Goal: Information Seeking & Learning: Find contact information

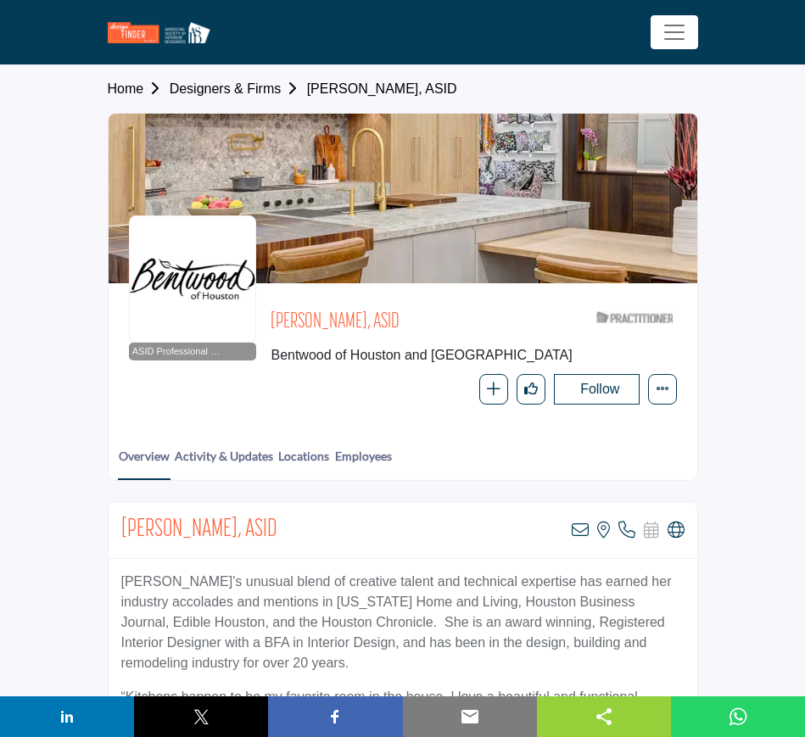
click at [215, 86] on link "Designers & Firms" at bounding box center [238, 88] width 137 height 14
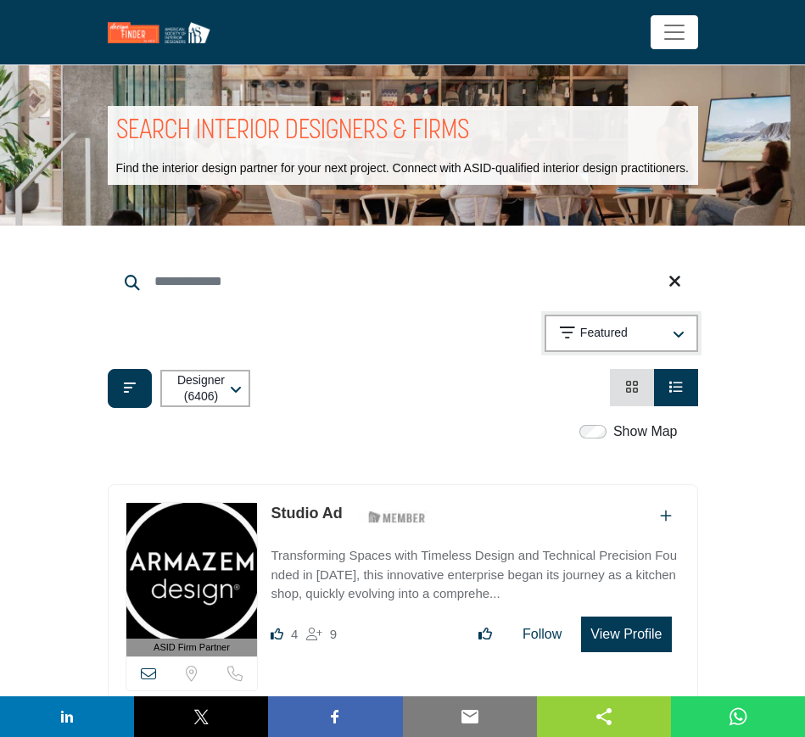
click at [675, 332] on icon "button" at bounding box center [679, 335] width 12 height 14
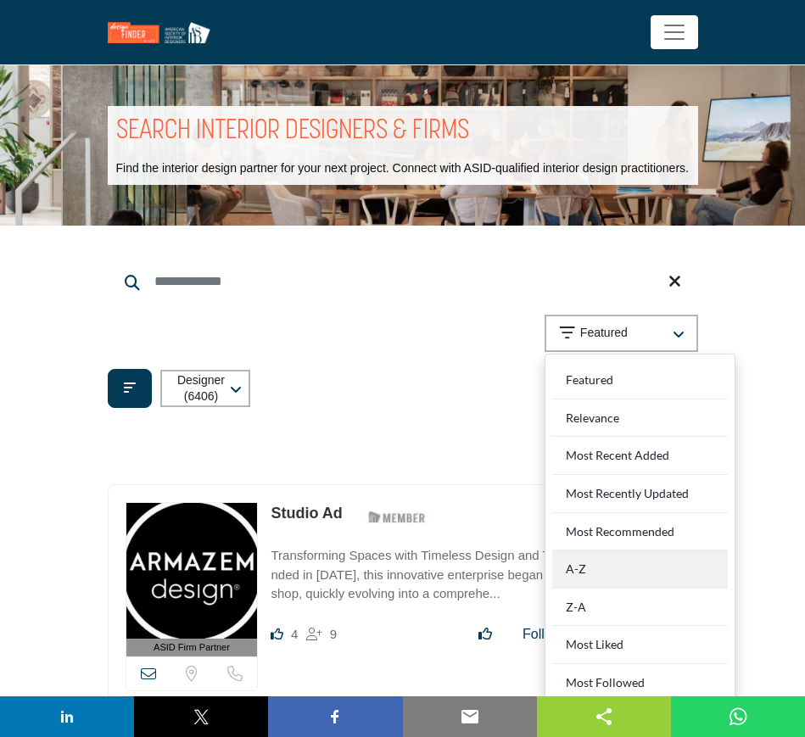
click at [620, 562] on div "A-Z" at bounding box center [640, 569] width 176 height 38
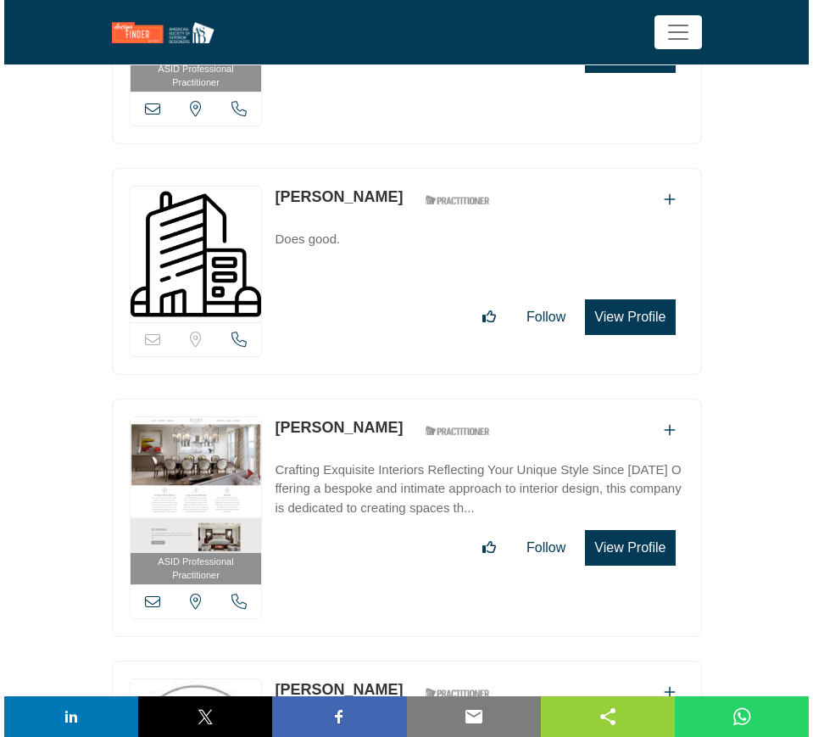
scroll to position [1060, 0]
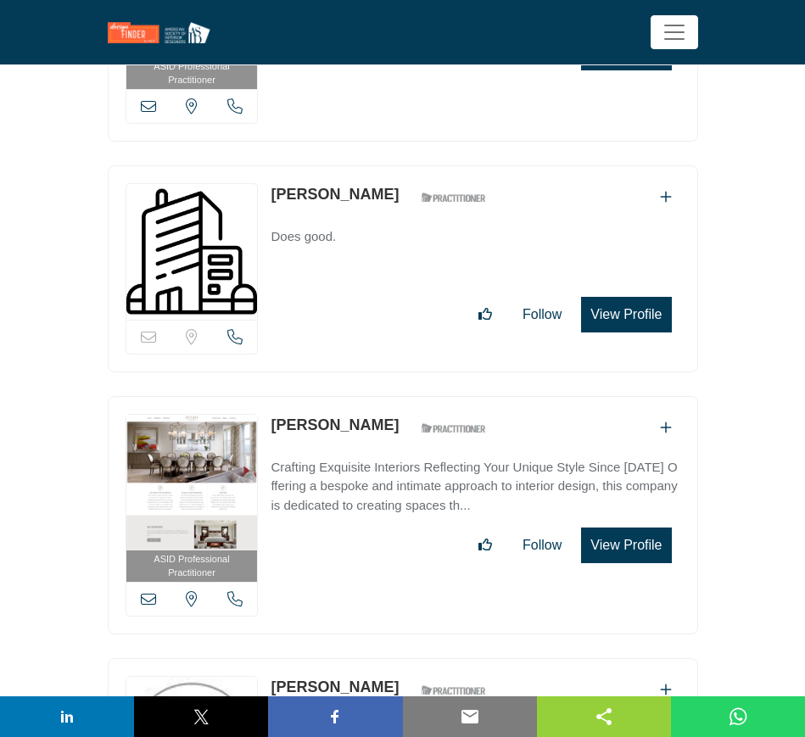
click at [639, 315] on button "View Profile" at bounding box center [626, 315] width 90 height 36
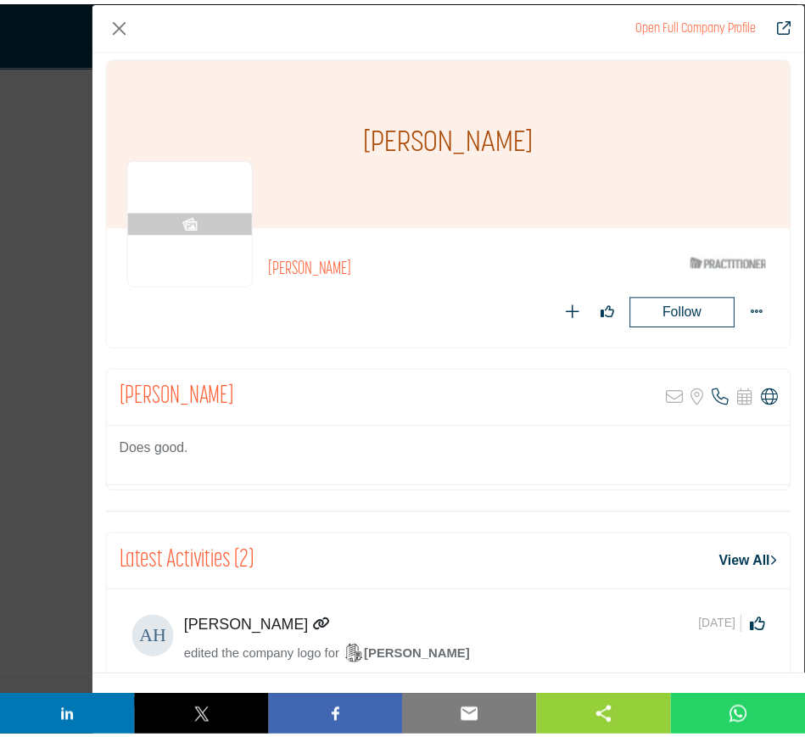
scroll to position [0, 0]
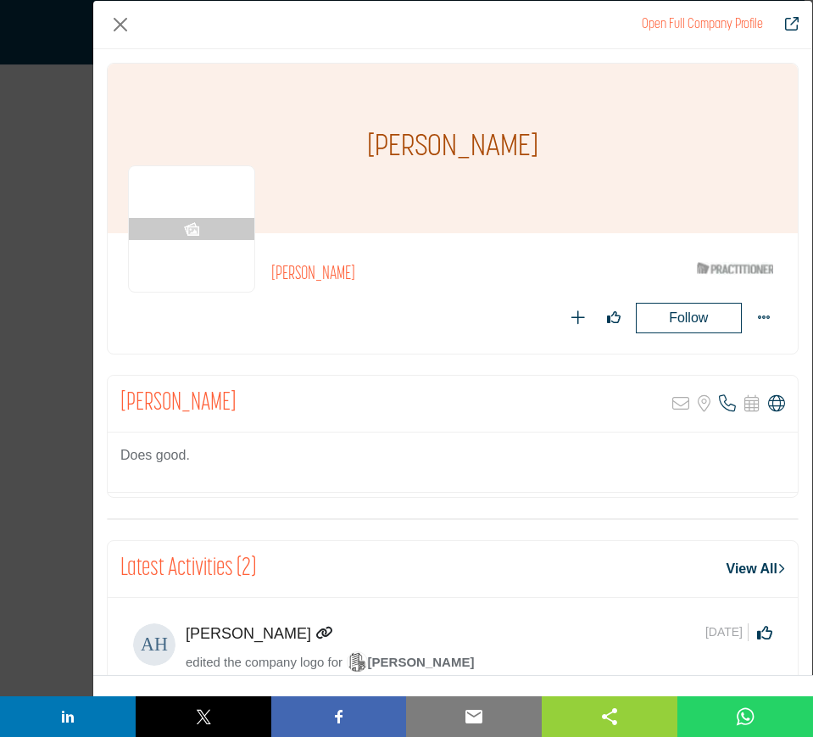
drag, startPoint x: 524, startPoint y: 149, endPoint x: 363, endPoint y: 143, distance: 161.2
click at [363, 143] on div "[PERSON_NAME]" at bounding box center [453, 149] width 690 height 170
copy h1 "[PERSON_NAME]"
click at [115, 20] on button "Close" at bounding box center [120, 24] width 27 height 27
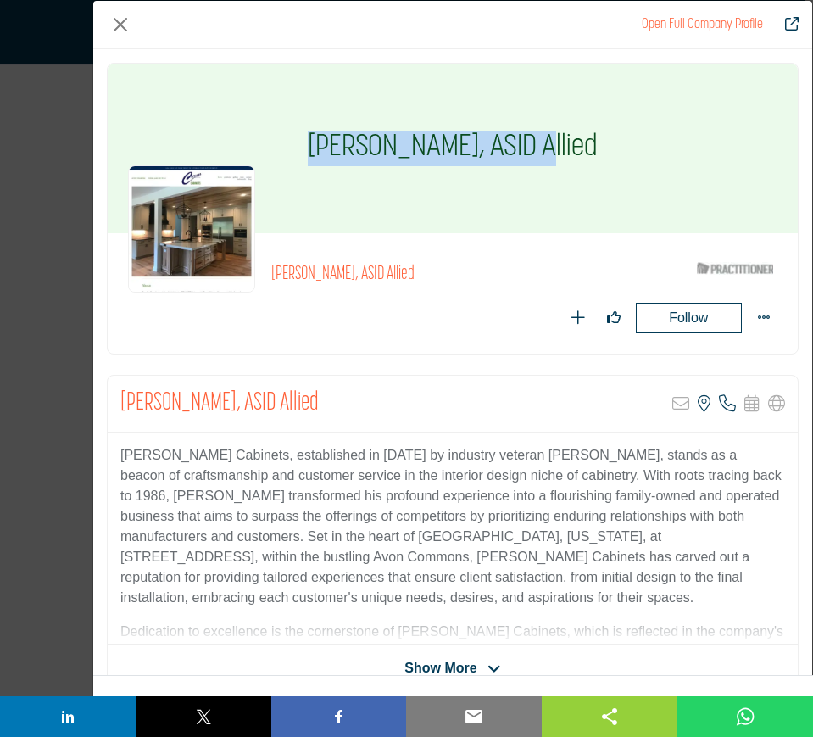
drag, startPoint x: 273, startPoint y: 143, endPoint x: 494, endPoint y: 142, distance: 220.5
click at [494, 142] on div "[PERSON_NAME], ASID Allied" at bounding box center [453, 149] width 690 height 170
copy h1 "[PERSON_NAME]"
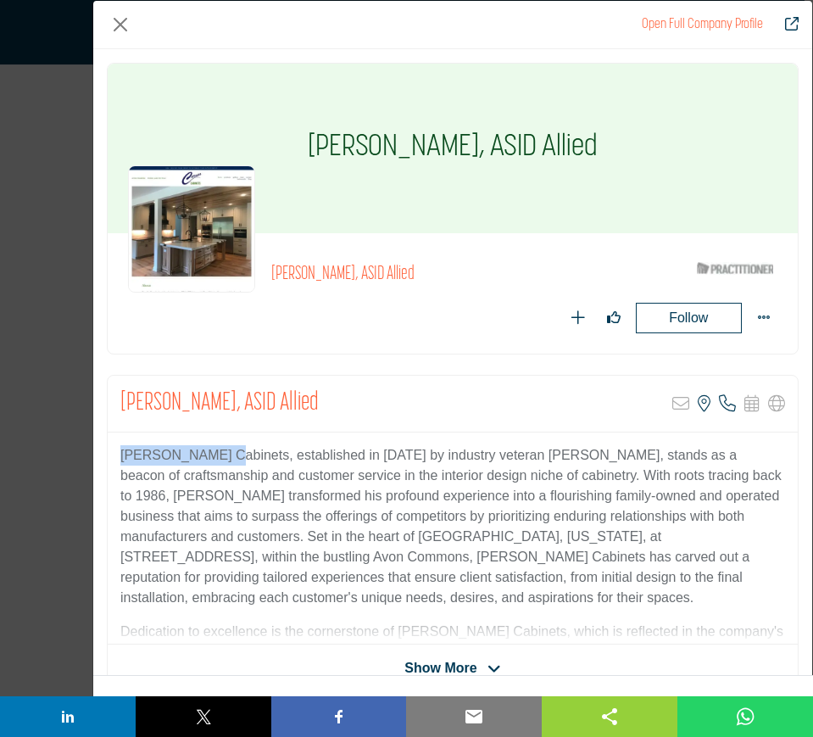
drag, startPoint x: 120, startPoint y: 452, endPoint x: 219, endPoint y: 455, distance: 98.4
click at [219, 455] on p "[PERSON_NAME] Cabinets, established in [DATE] by industry veteran [PERSON_NAME]…" at bounding box center [452, 526] width 665 height 163
copy p "[PERSON_NAME] Cabinets"
click at [118, 31] on button "Close" at bounding box center [120, 24] width 27 height 27
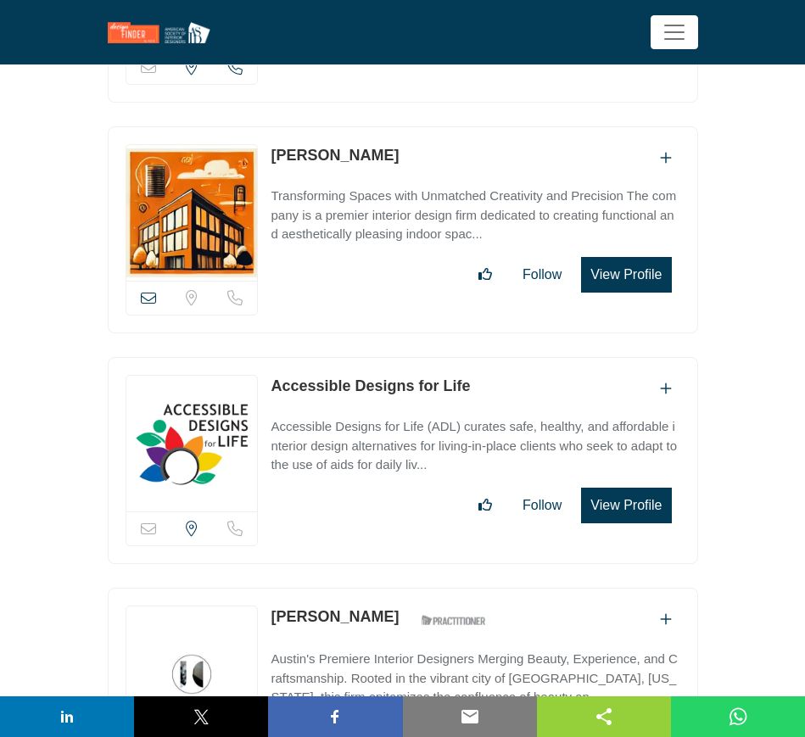
scroll to position [4346, 0]
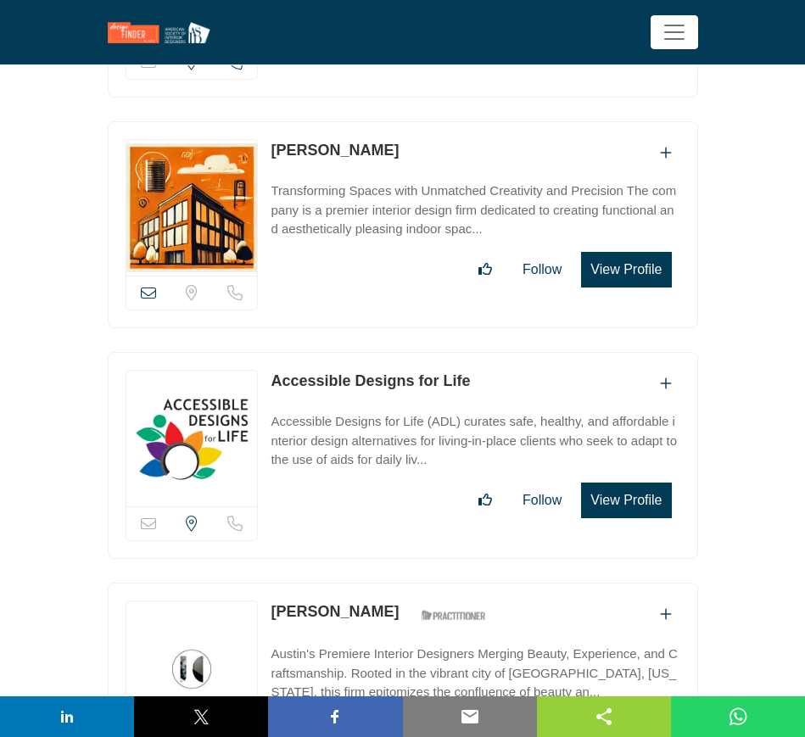
drag, startPoint x: 473, startPoint y: 366, endPoint x: 269, endPoint y: 374, distance: 204.5
click at [269, 374] on div "Sorry, but this listing is on a subscription plan which does not allow users to…" at bounding box center [403, 455] width 590 height 207
copy link "Accessible Designs for Life"
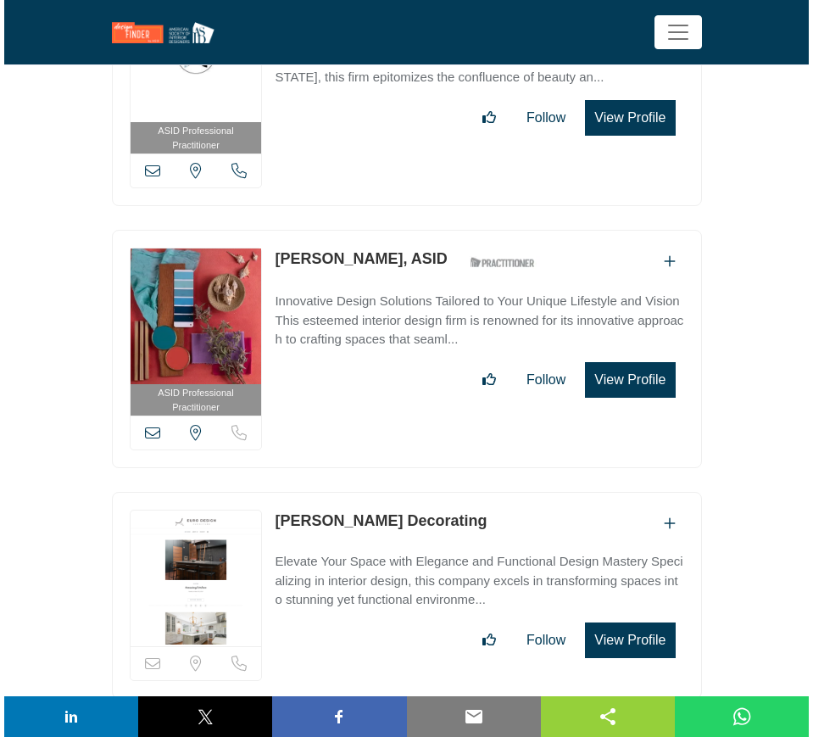
scroll to position [4982, 0]
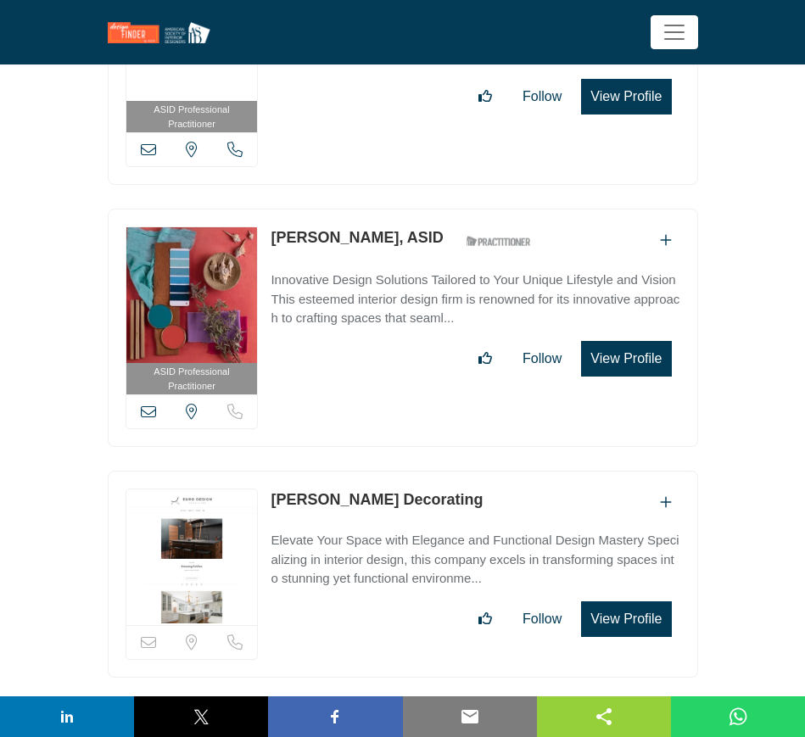
drag, startPoint x: 478, startPoint y: 482, endPoint x: 270, endPoint y: 482, distance: 208.6
click at [270, 482] on div "Sorry, but this listing is on a subscription plan which does not allow users to…" at bounding box center [403, 574] width 590 height 207
copy link "[PERSON_NAME] Decorating"
click at [631, 607] on button "View Profile" at bounding box center [626, 619] width 90 height 36
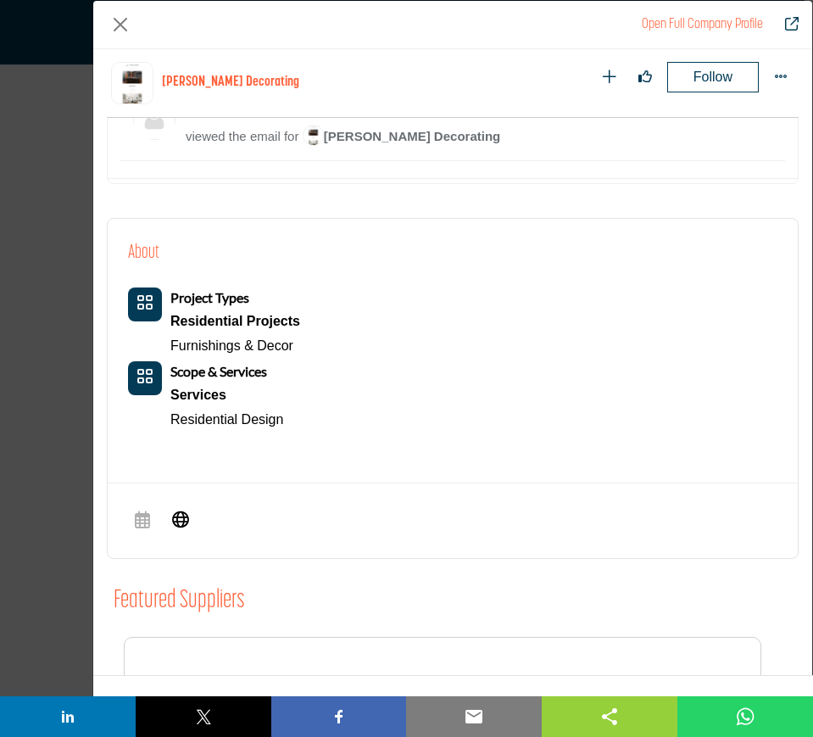
scroll to position [946, 0]
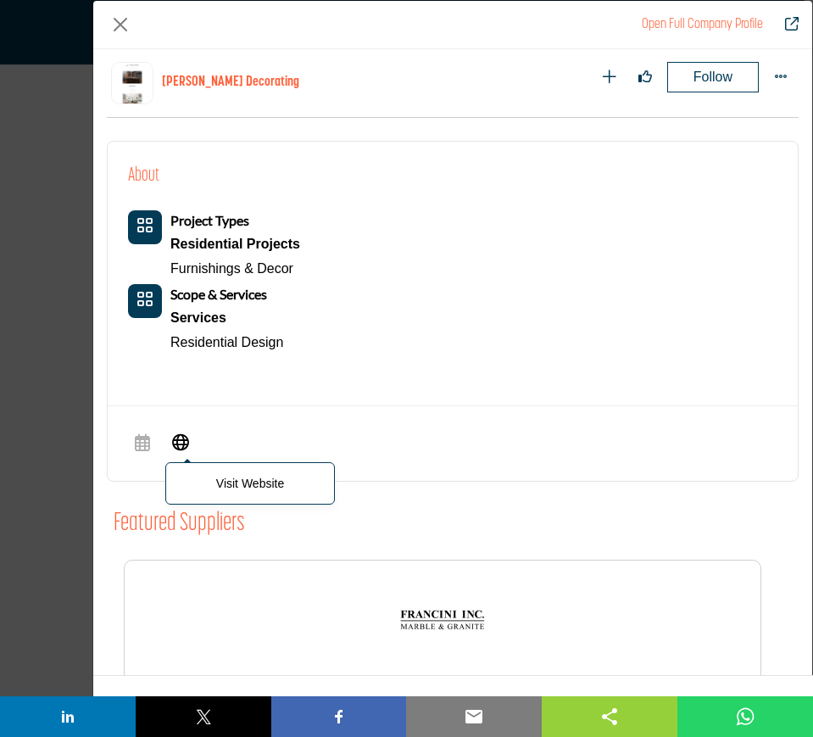
click at [178, 442] on icon "Company Data Modal" at bounding box center [180, 441] width 17 height 20
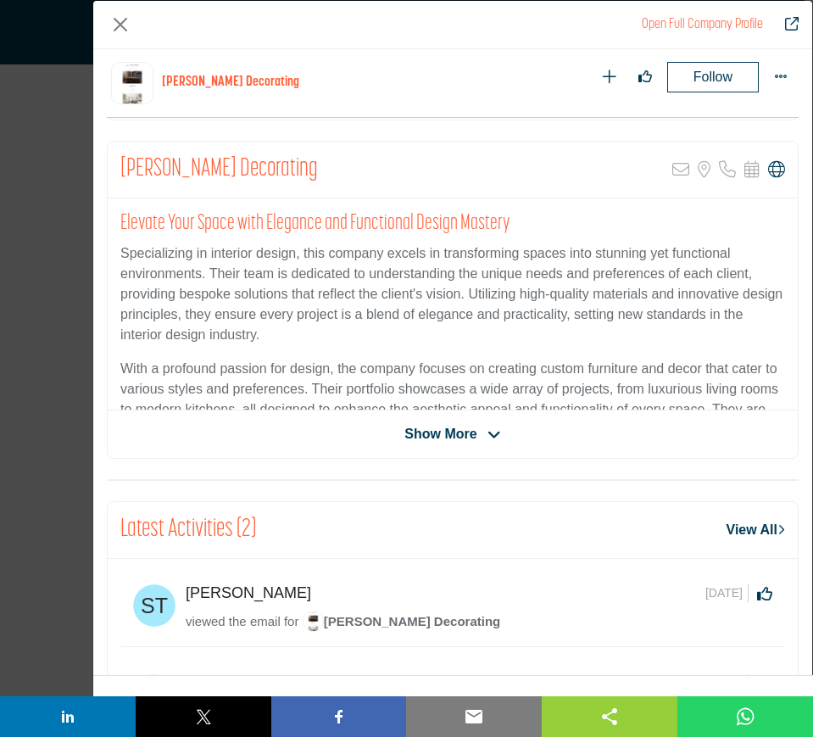
scroll to position [242, 0]
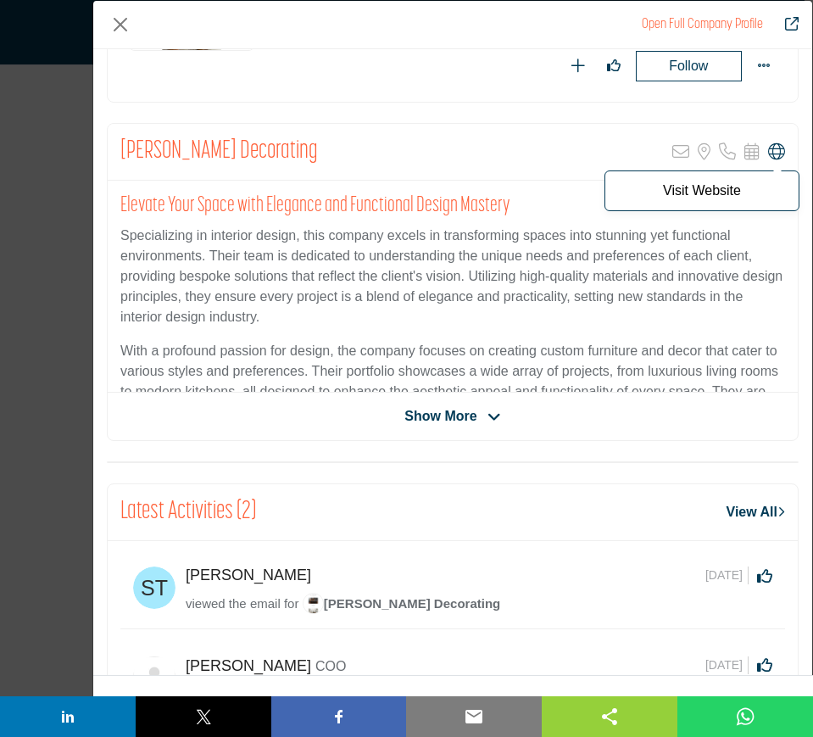
drag, startPoint x: 766, startPoint y: 150, endPoint x: 716, endPoint y: 177, distance: 56.9
click at [768, 152] on icon "Company Data Modal" at bounding box center [776, 151] width 17 height 17
click at [488, 417] on icon "Company Data Modal" at bounding box center [495, 417] width 14 height 15
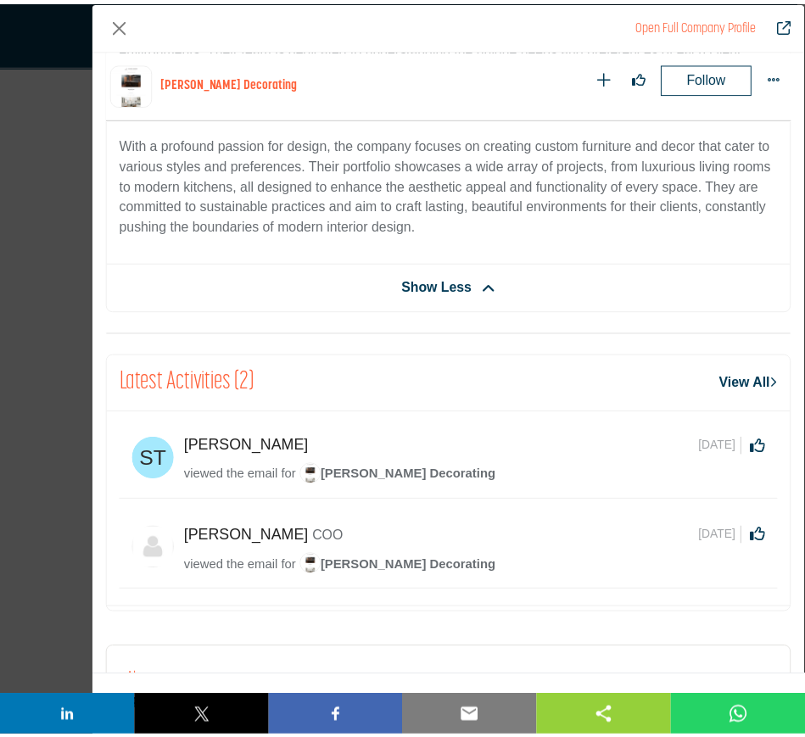
scroll to position [522, 0]
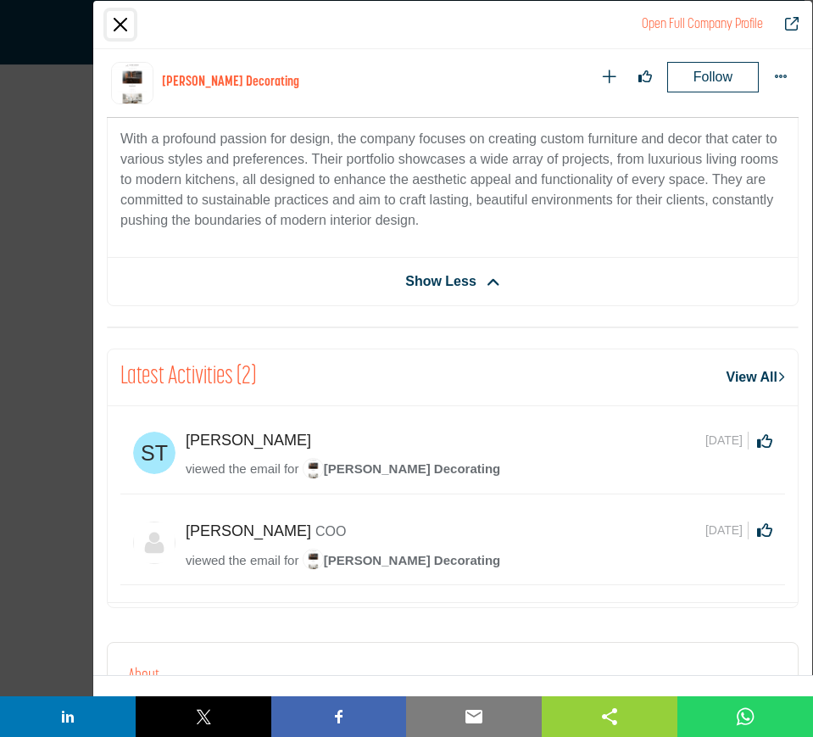
click at [116, 23] on button "Close" at bounding box center [120, 24] width 27 height 27
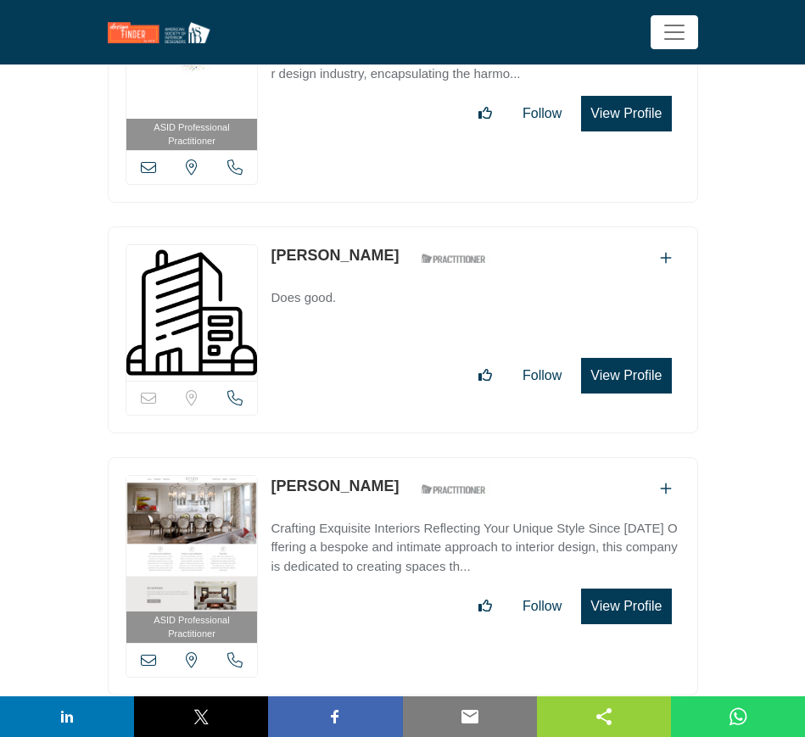
scroll to position [954, 0]
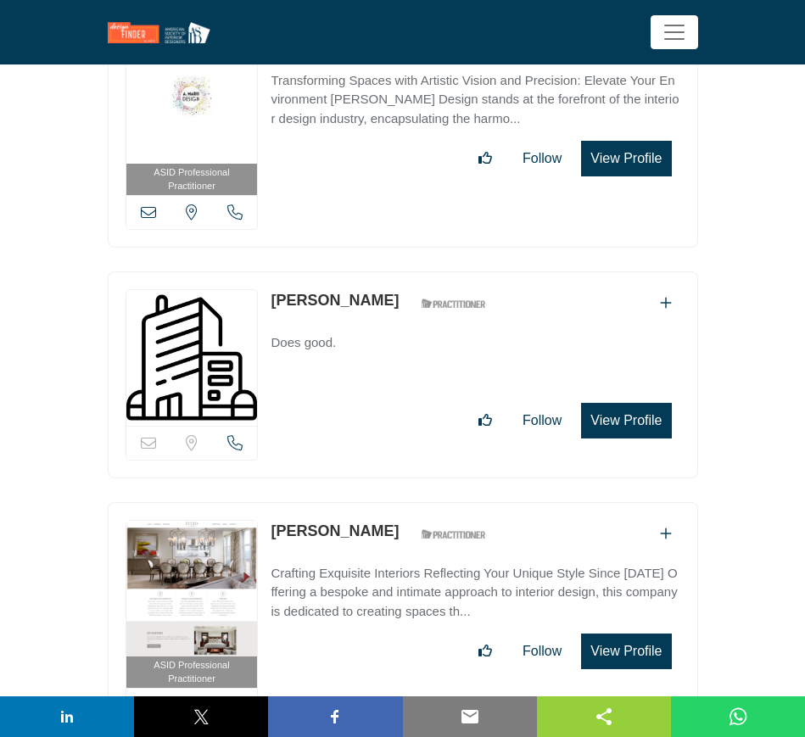
click at [628, 421] on button "View Profile" at bounding box center [626, 421] width 90 height 36
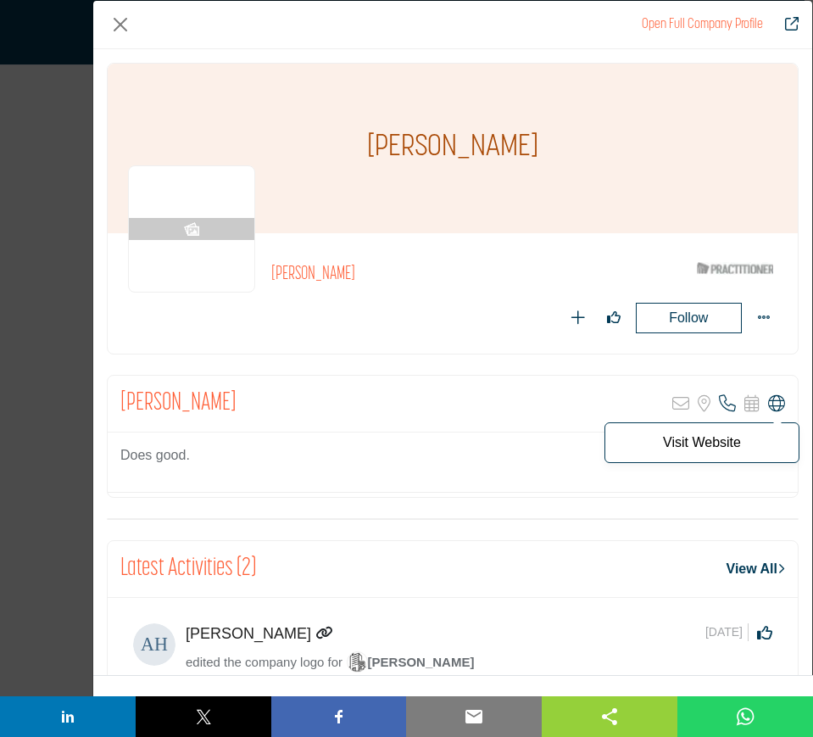
click at [768, 407] on icon "Company Data Modal" at bounding box center [776, 403] width 17 height 17
click at [127, 25] on button "Close" at bounding box center [120, 24] width 27 height 27
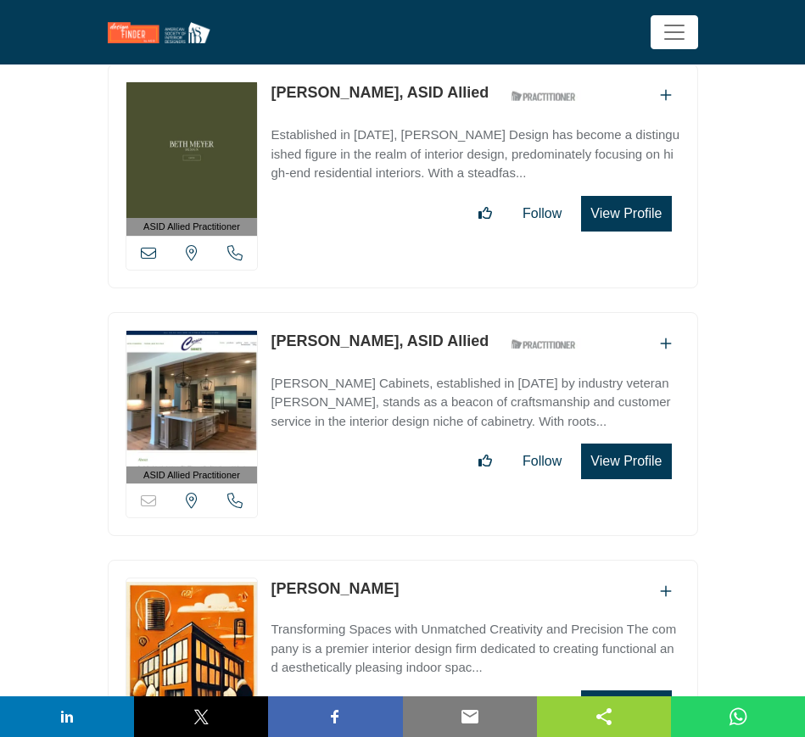
scroll to position [3922, 0]
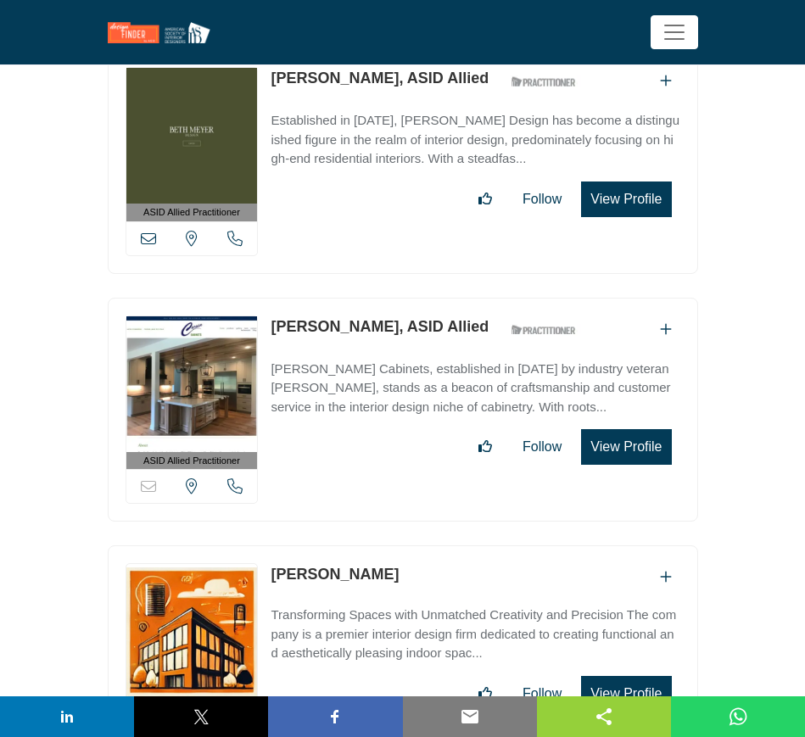
drag, startPoint x: 618, startPoint y: 438, endPoint x: 572, endPoint y: 3, distance: 437.5
click at [618, 438] on button "View Profile" at bounding box center [626, 447] width 90 height 36
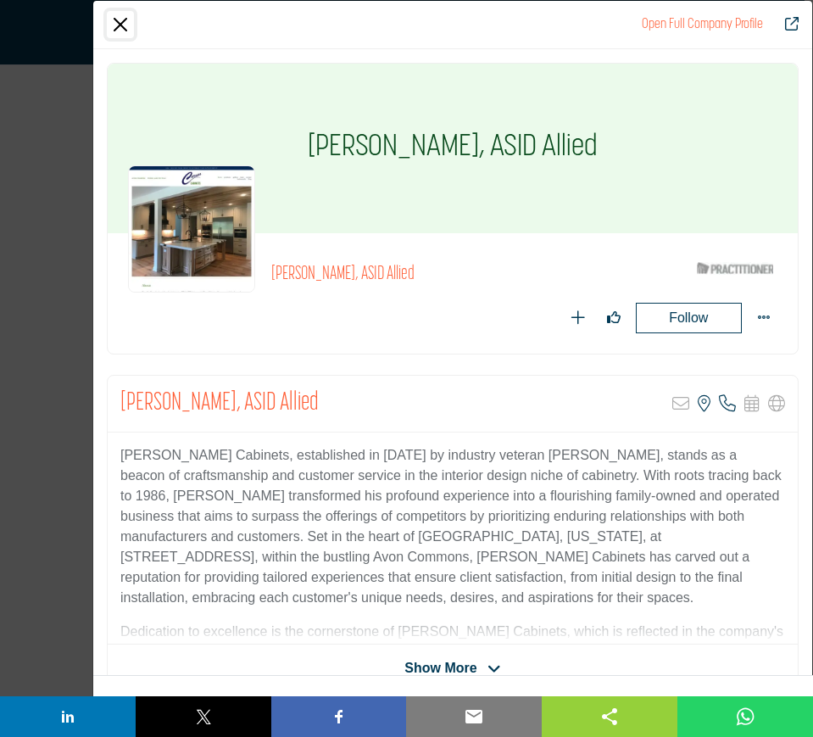
drag, startPoint x: 120, startPoint y: 19, endPoint x: 131, endPoint y: 58, distance: 40.3
click at [120, 19] on button "Close" at bounding box center [120, 24] width 27 height 27
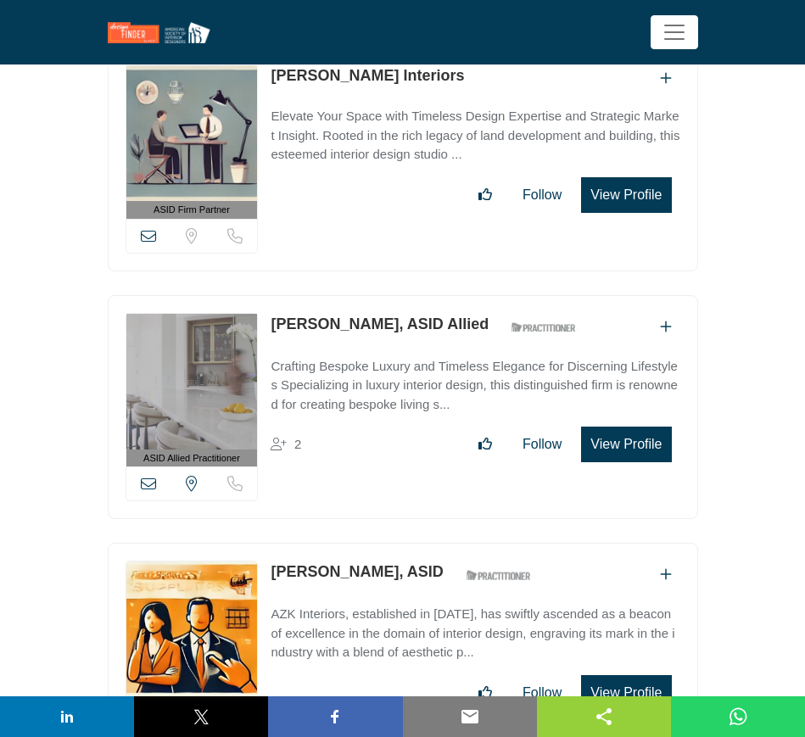
scroll to position [9753, 0]
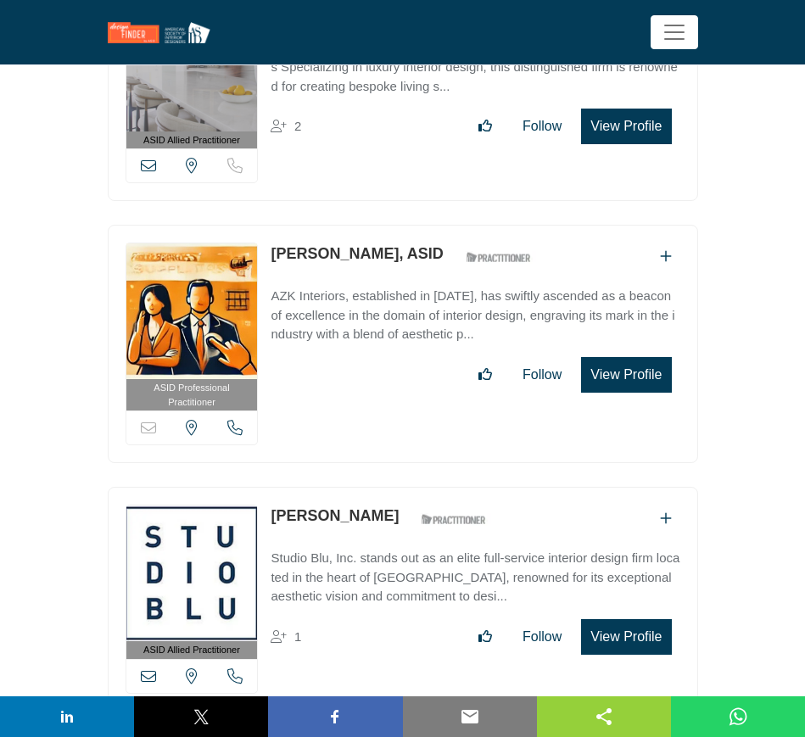
click at [630, 357] on button "View Profile" at bounding box center [626, 375] width 90 height 36
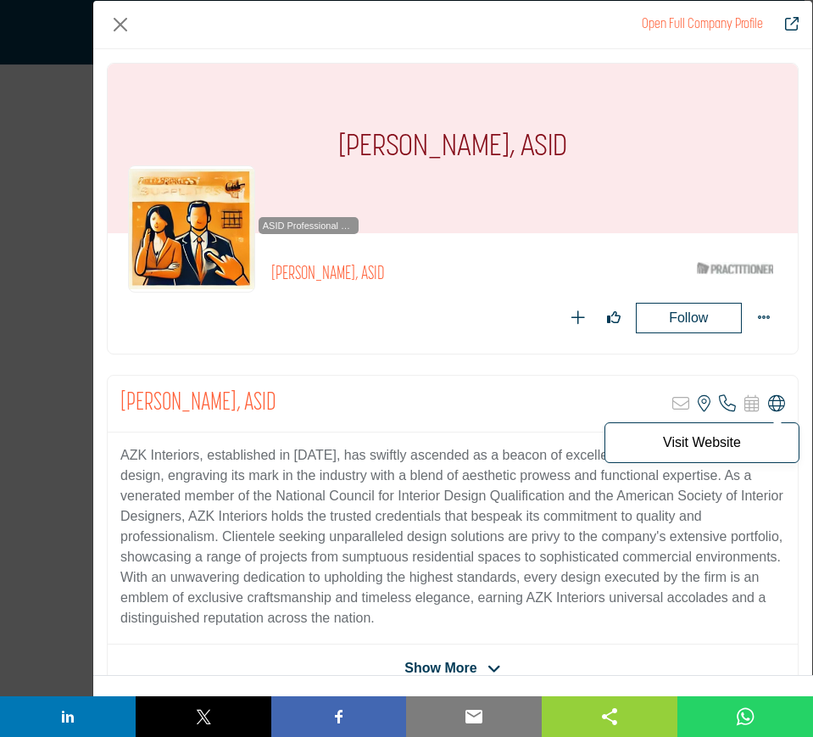
click at [768, 403] on icon "Company Data Modal" at bounding box center [776, 403] width 17 height 17
click at [122, 30] on button "Close" at bounding box center [120, 24] width 27 height 27
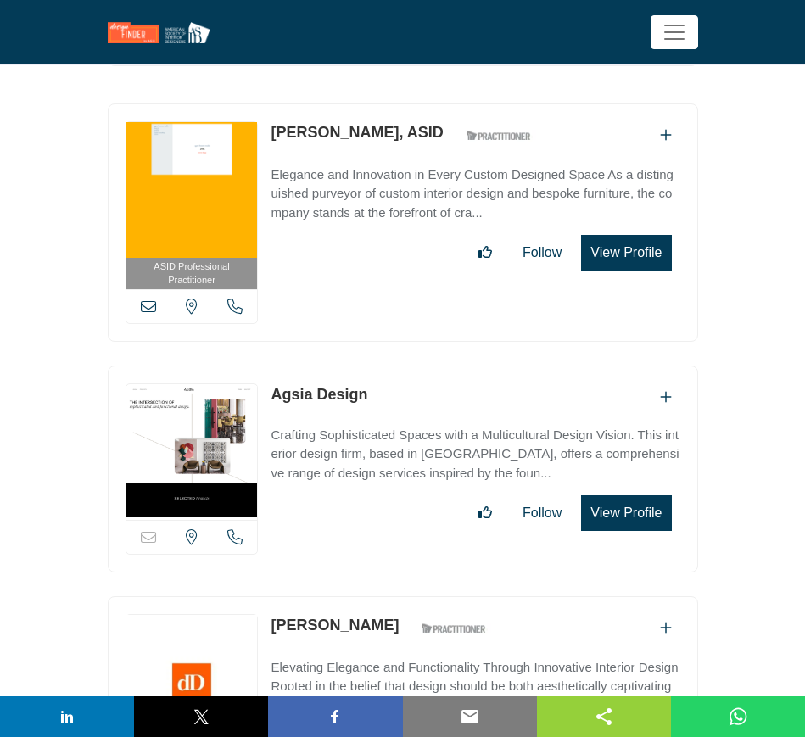
scroll to position [10919, 0]
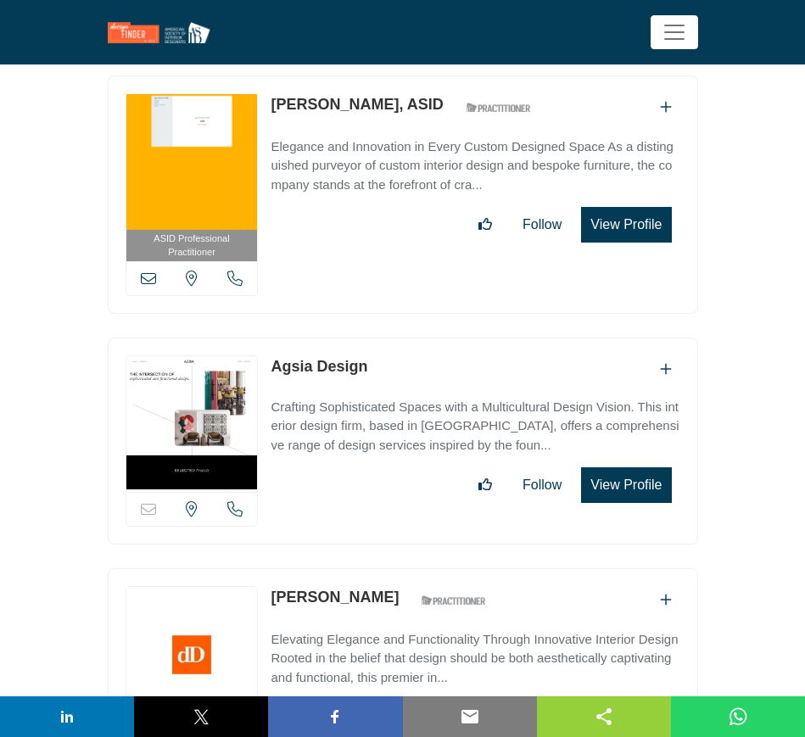
click at [647, 467] on button "View Profile" at bounding box center [626, 485] width 90 height 36
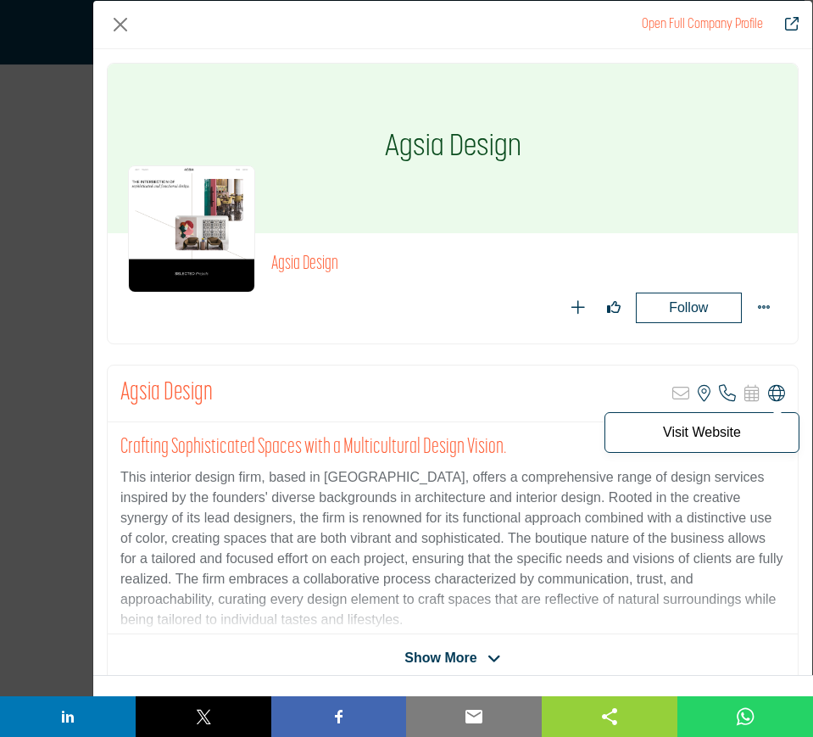
click at [771, 397] on icon "Company Data Modal" at bounding box center [776, 393] width 17 height 17
click at [117, 25] on button "Close" at bounding box center [120, 24] width 27 height 27
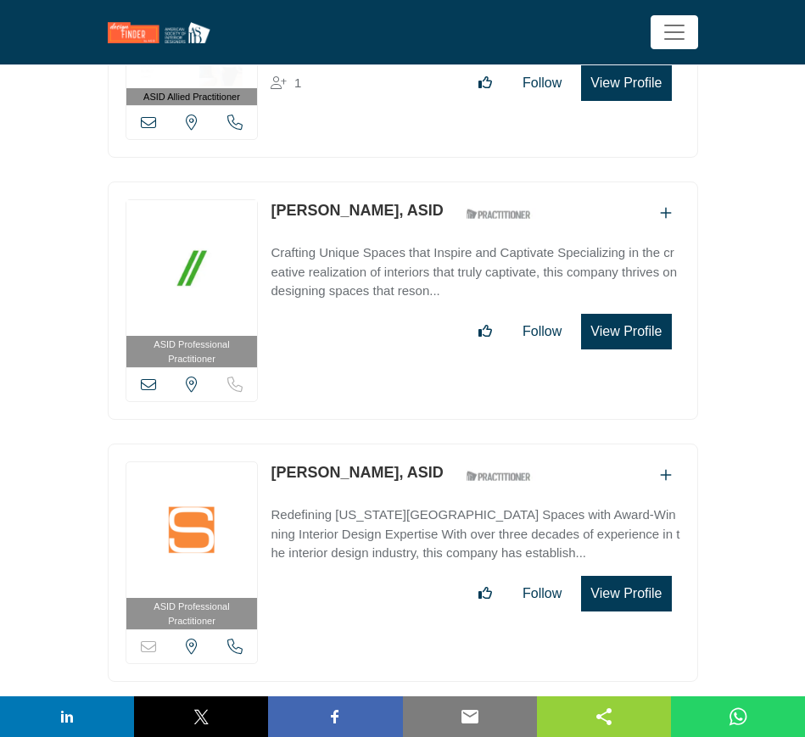
scroll to position [13357, 0]
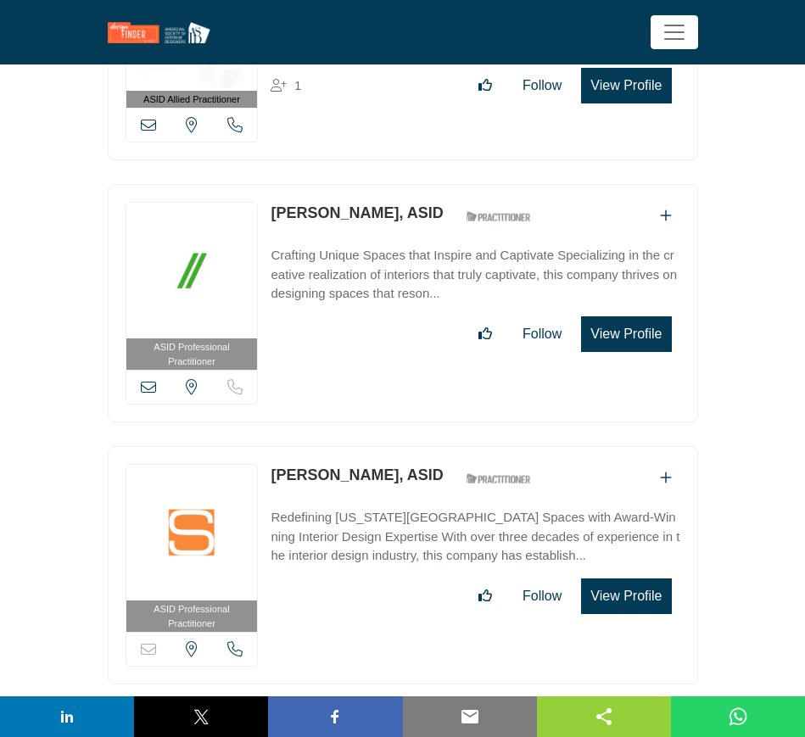
click at [630, 578] on button "View Profile" at bounding box center [626, 596] width 90 height 36
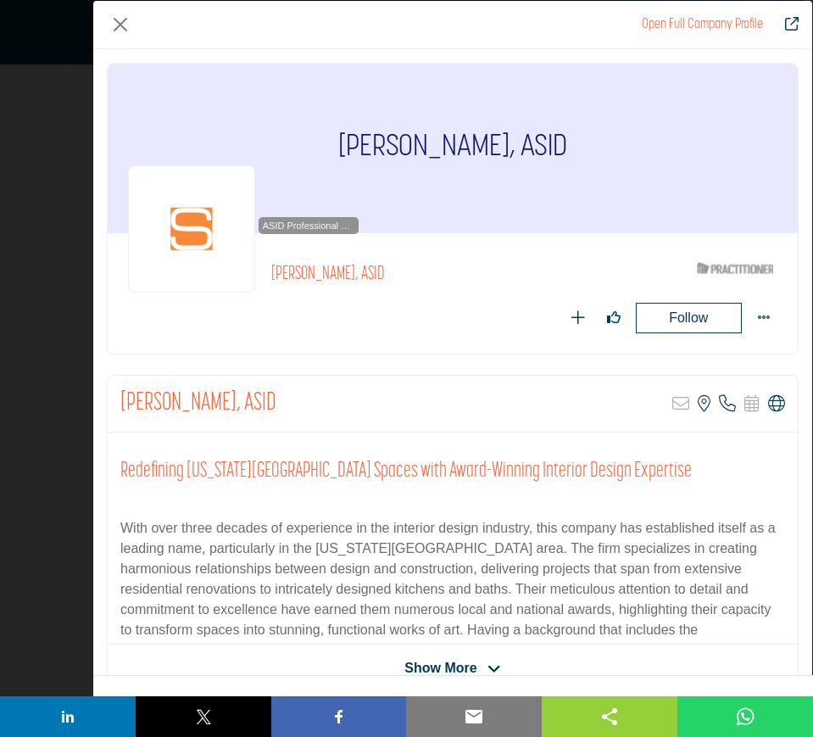
click at [768, 433] on div "Redefining [US_STATE] DC Spaces with Award-Winning Interior Design Expertise Wi…" at bounding box center [453, 539] width 690 height 212
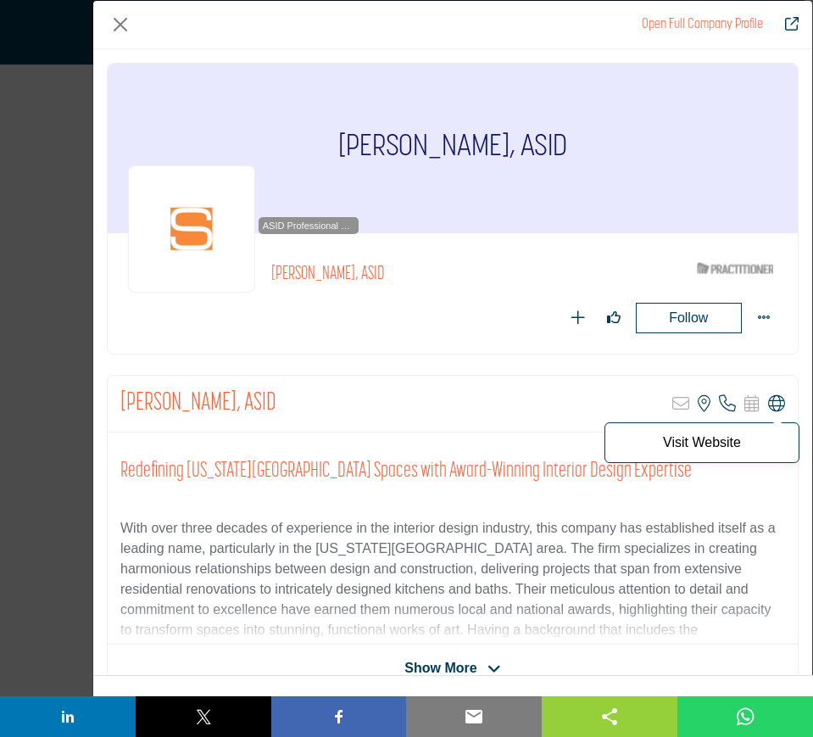
click at [768, 404] on icon "Company Data Modal" at bounding box center [776, 403] width 17 height 17
click at [117, 24] on button "Close" at bounding box center [120, 24] width 27 height 27
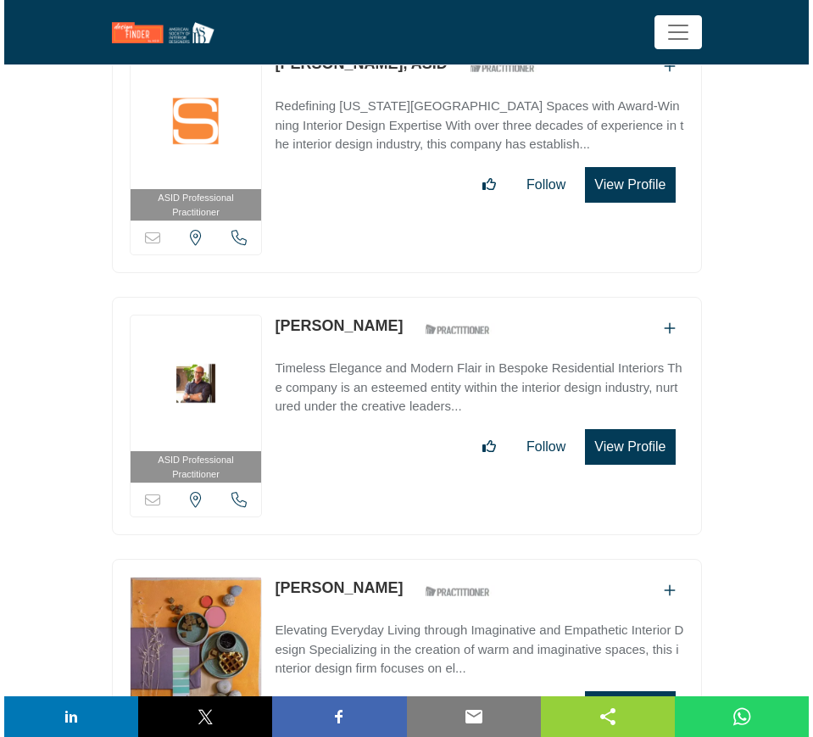
scroll to position [13781, 0]
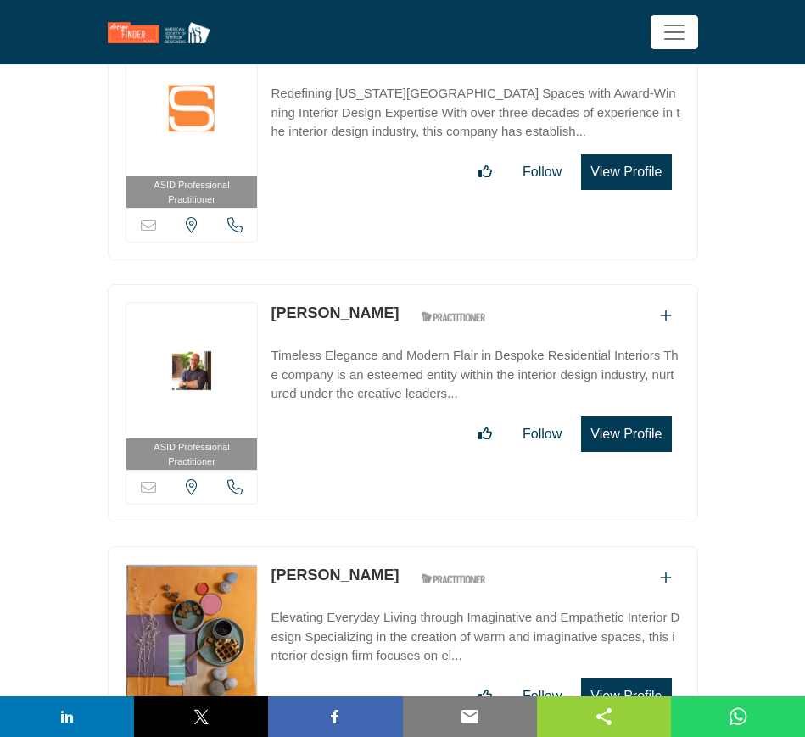
click at [612, 416] on button "View Profile" at bounding box center [626, 434] width 90 height 36
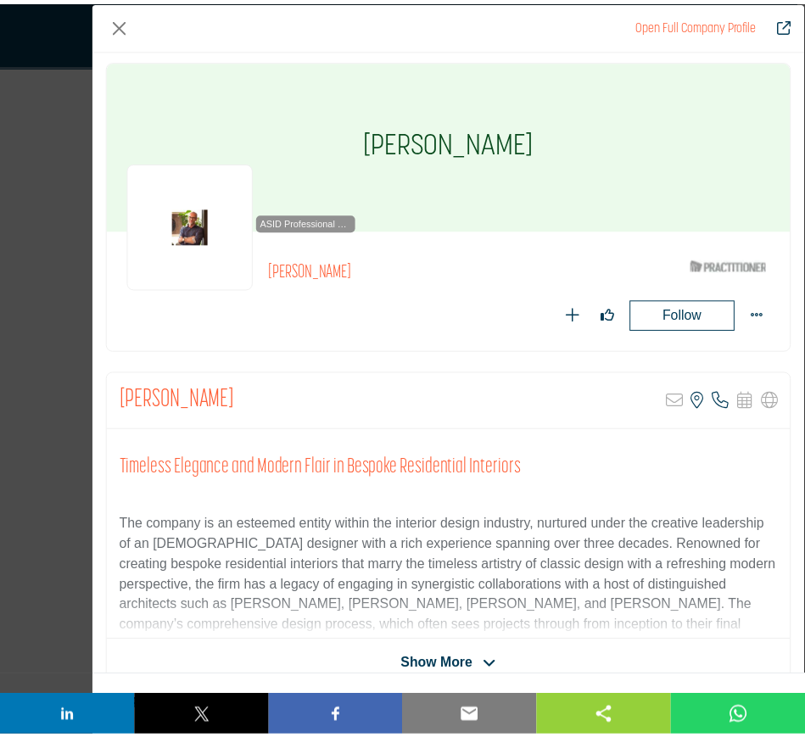
scroll to position [0, 0]
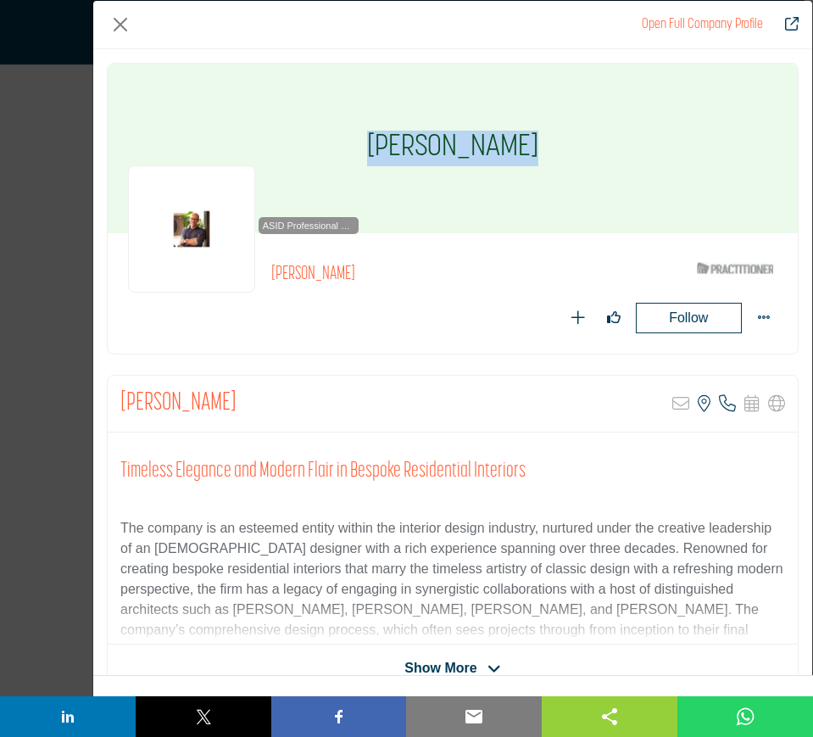
drag, startPoint x: 533, startPoint y: 153, endPoint x: 366, endPoint y: 153, distance: 167.1
click at [366, 153] on div "[PERSON_NAME]" at bounding box center [453, 149] width 690 height 170
copy h1 "[PERSON_NAME]"
click at [111, 21] on button "Close" at bounding box center [120, 24] width 27 height 27
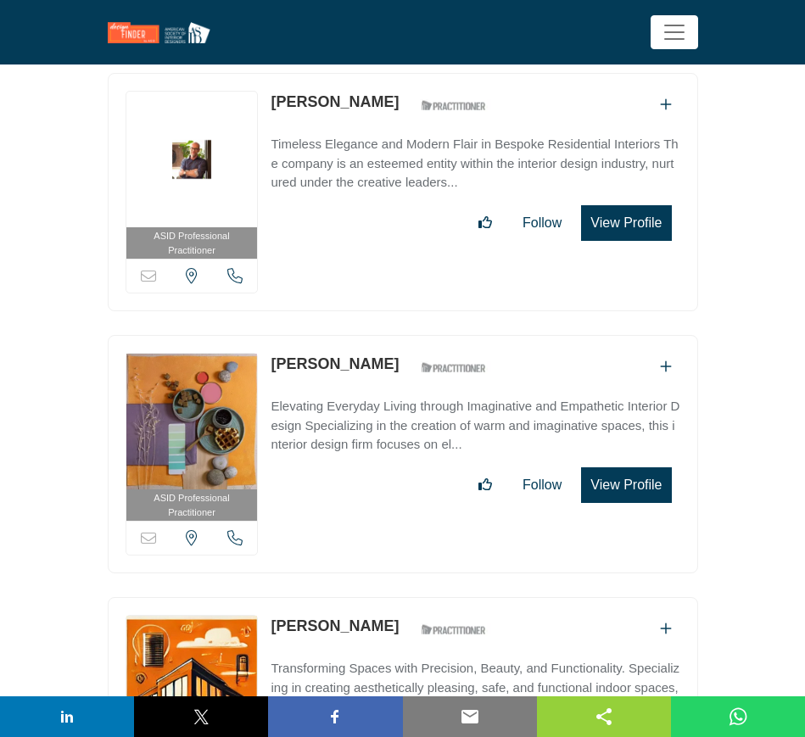
scroll to position [13993, 0]
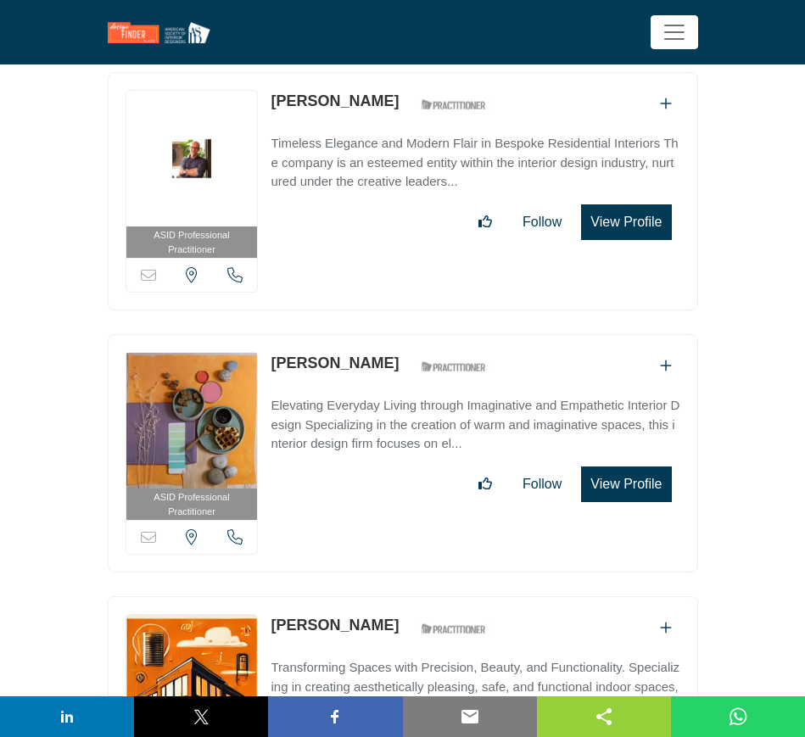
click at [628, 466] on button "View Profile" at bounding box center [626, 484] width 90 height 36
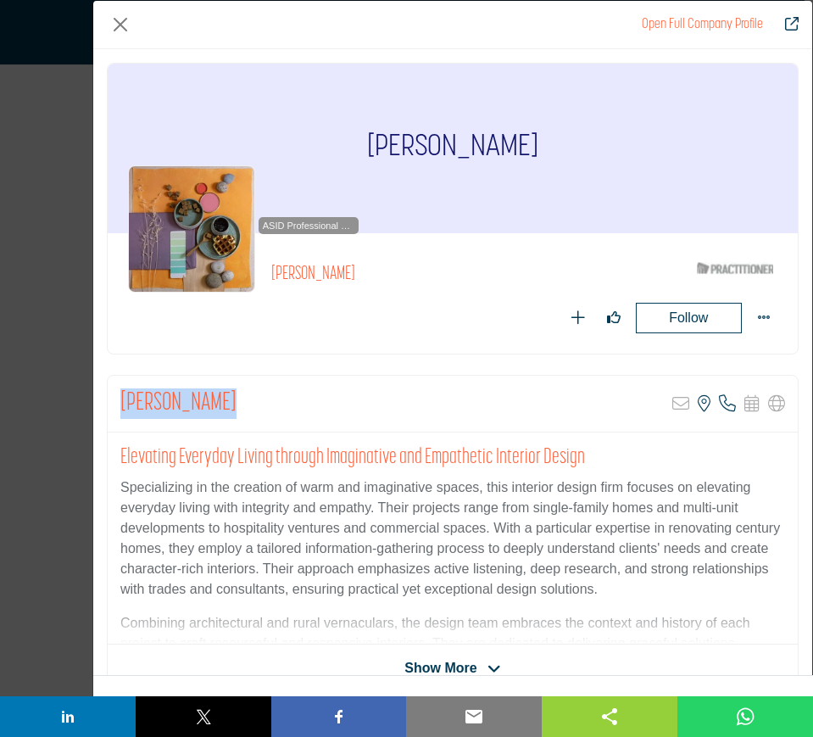
drag, startPoint x: 232, startPoint y: 399, endPoint x: 97, endPoint y: 395, distance: 135.7
copy h2 "[PERSON_NAME]"
drag, startPoint x: 121, startPoint y: 25, endPoint x: 150, endPoint y: 58, distance: 43.2
click at [122, 25] on button "Close" at bounding box center [120, 24] width 27 height 27
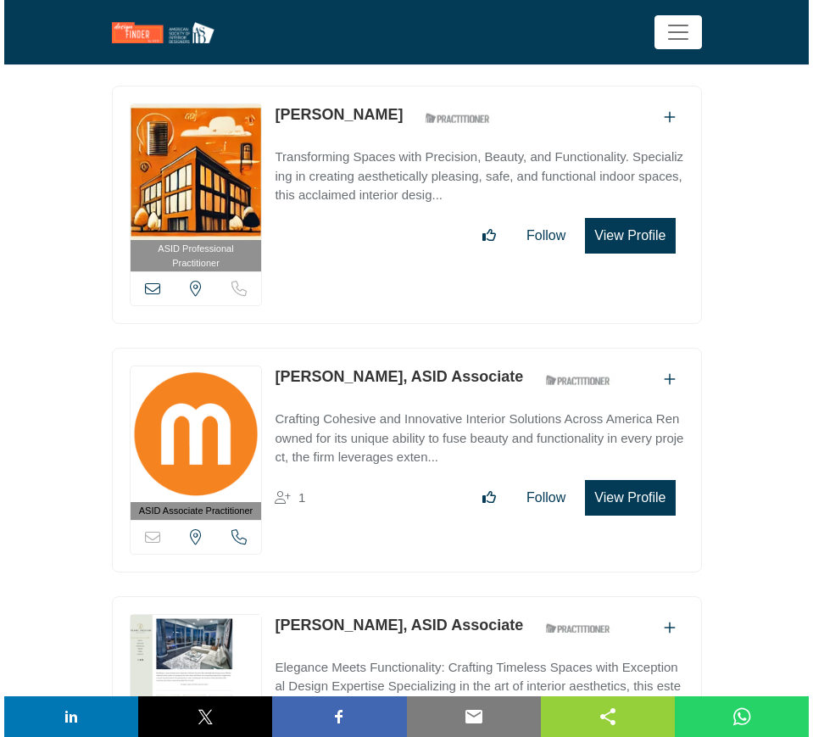
scroll to position [14523, 0]
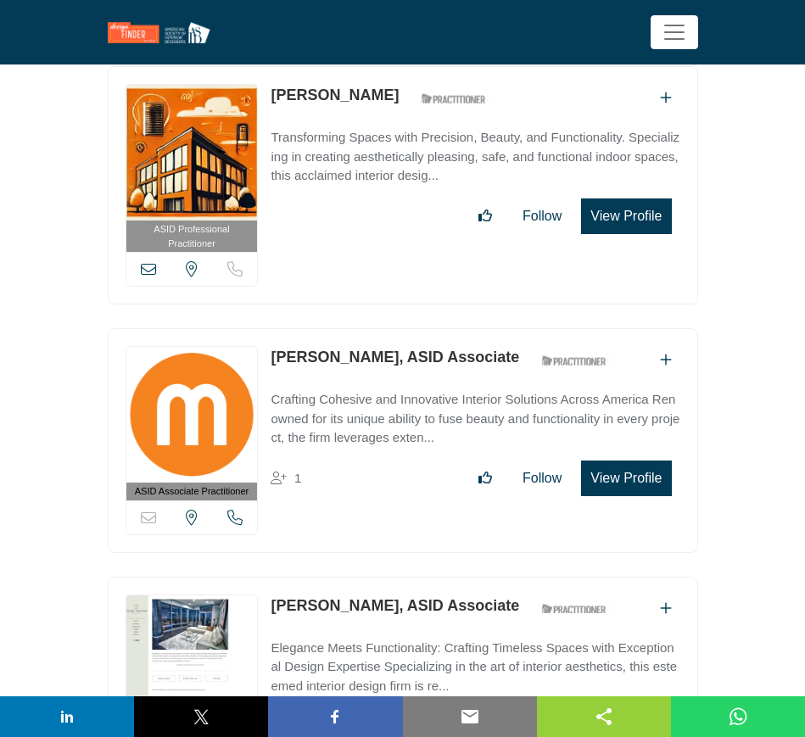
click at [633, 460] on button "View Profile" at bounding box center [626, 478] width 90 height 36
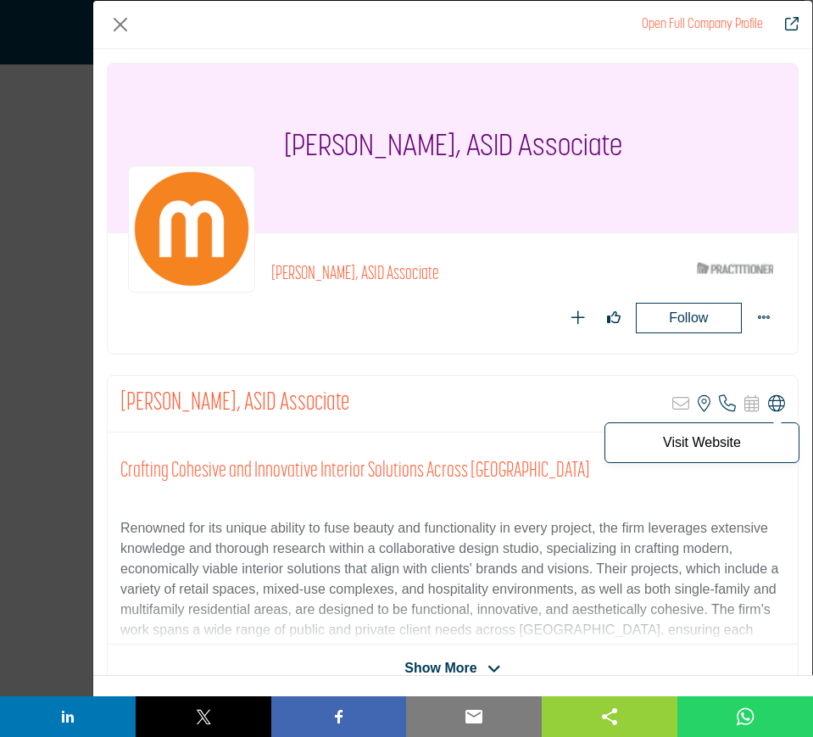
click at [768, 405] on icon "Company Data Modal" at bounding box center [776, 403] width 17 height 17
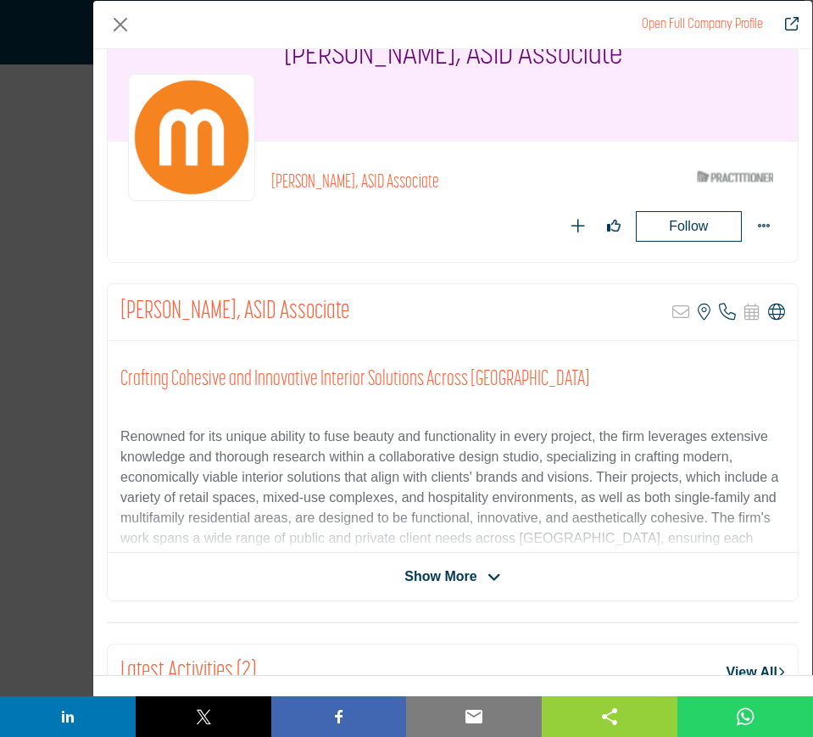
scroll to position [106, 0]
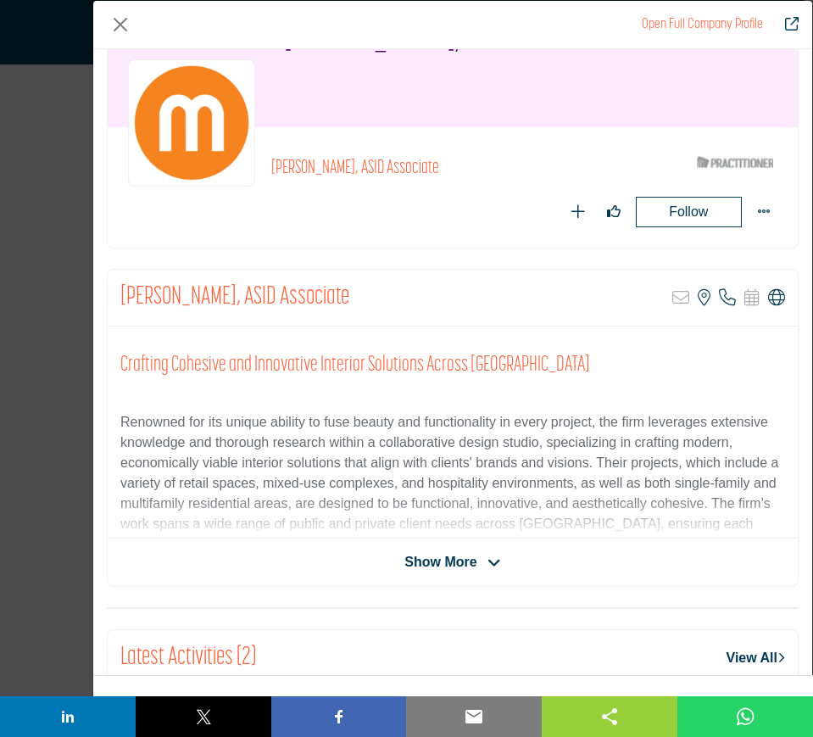
click at [456, 562] on span "Show More" at bounding box center [441, 562] width 72 height 20
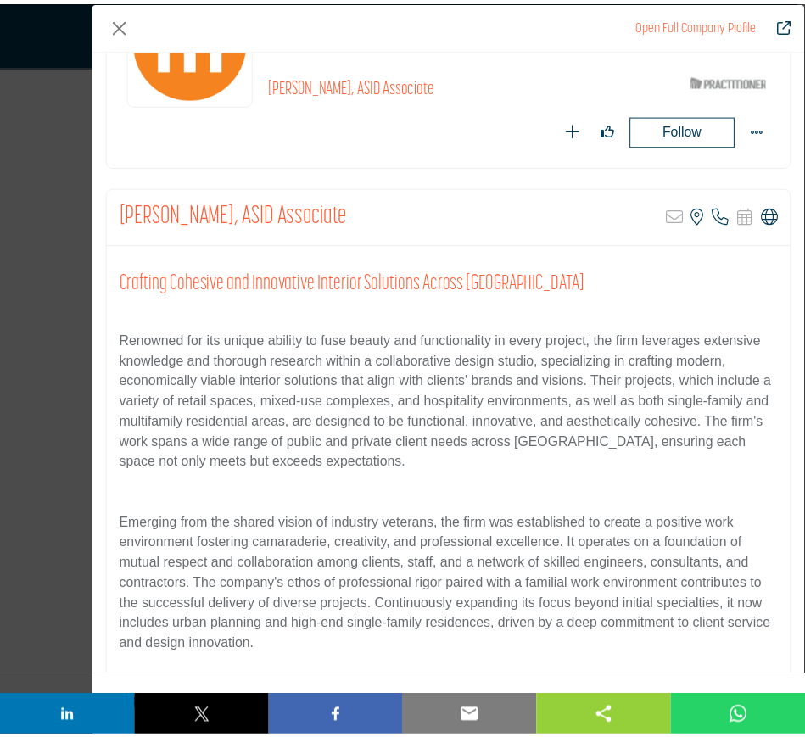
scroll to position [0, 0]
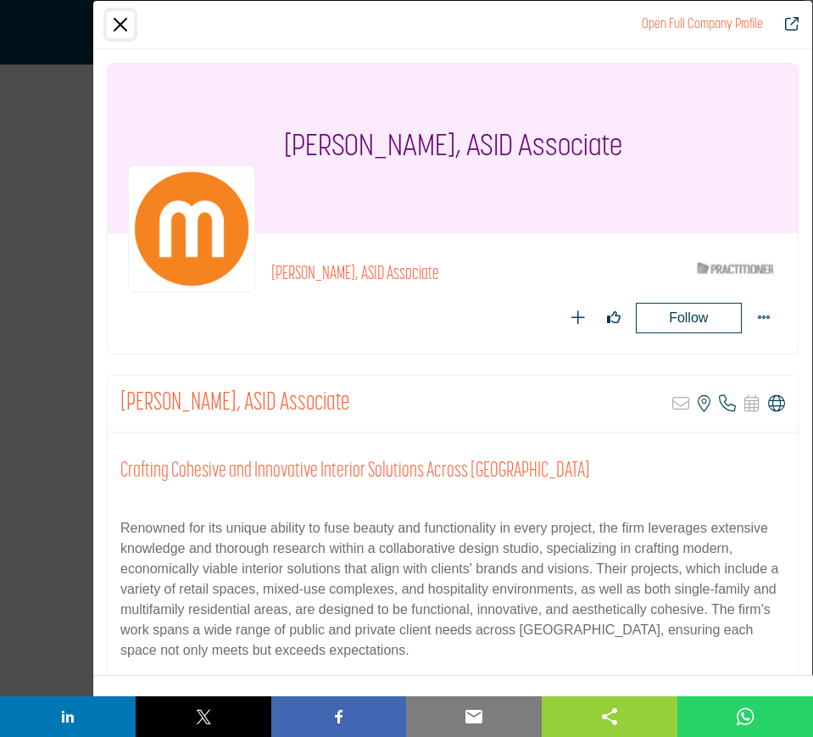
drag, startPoint x: 123, startPoint y: 25, endPoint x: 137, endPoint y: 36, distance: 17.5
click at [124, 27] on button "Close" at bounding box center [120, 24] width 27 height 27
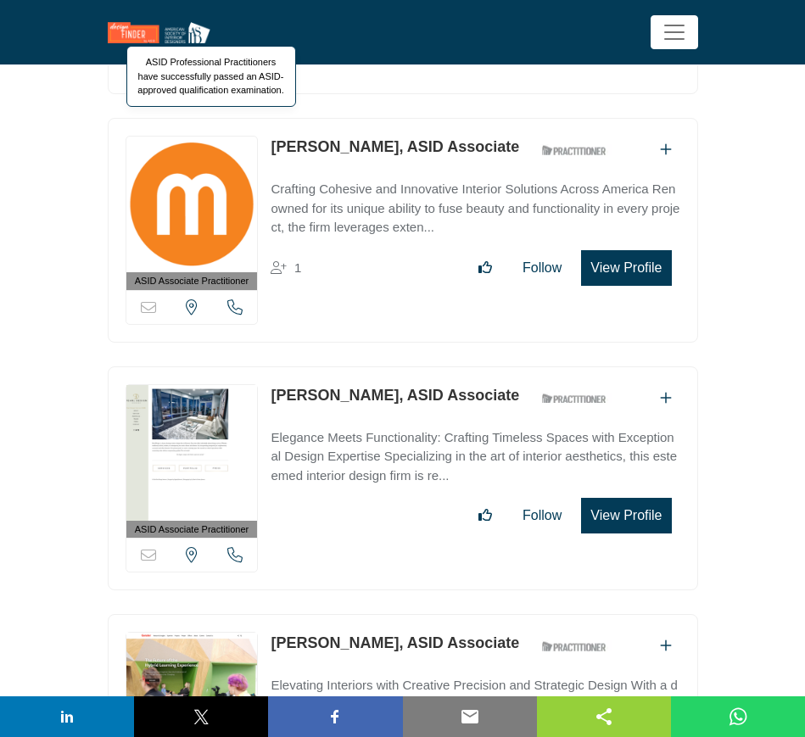
scroll to position [14735, 0]
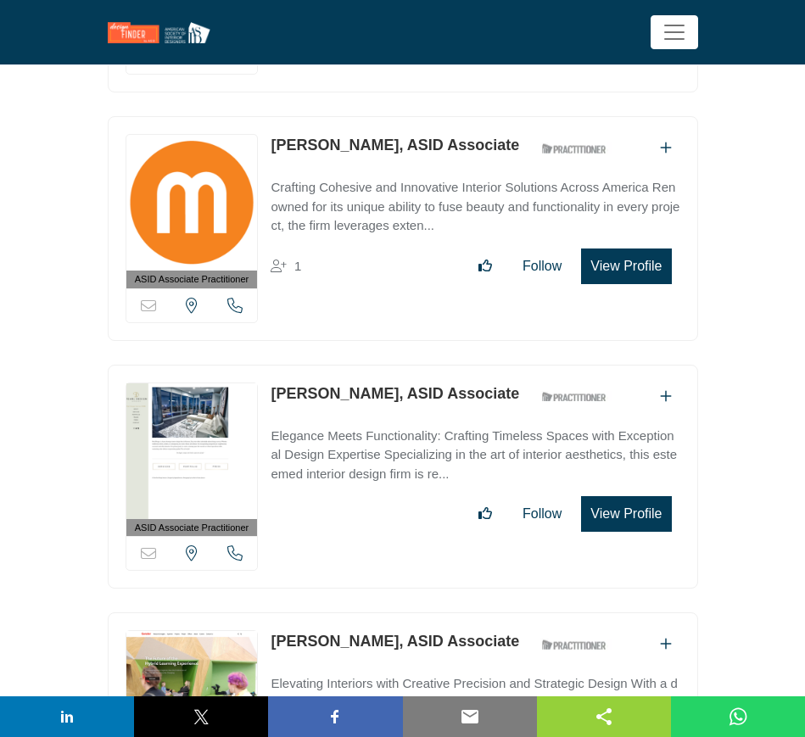
click at [611, 496] on button "View Profile" at bounding box center [626, 514] width 90 height 36
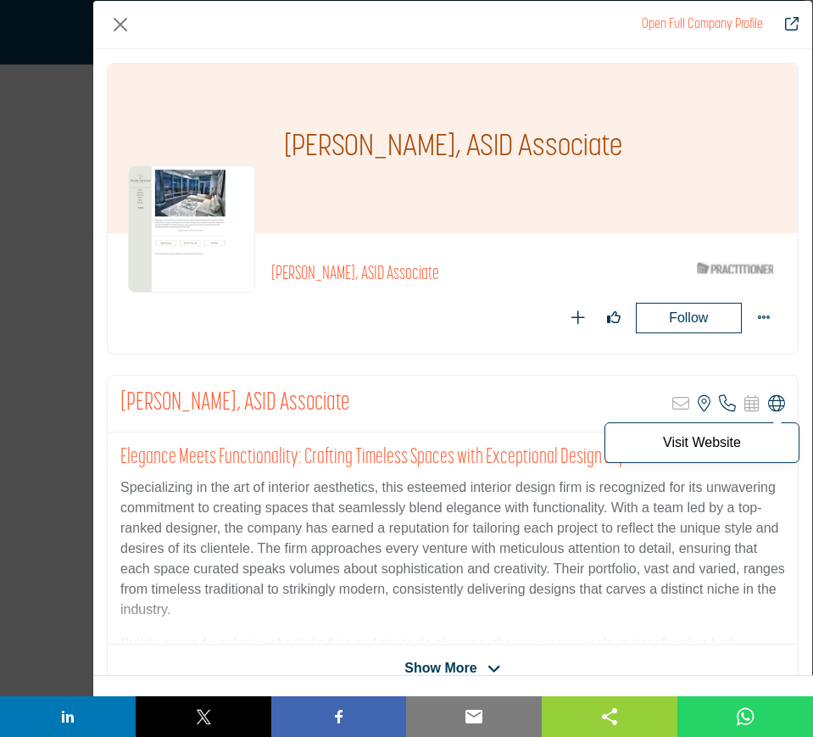
click at [768, 405] on icon "Company Data Modal" at bounding box center [776, 403] width 17 height 17
click at [118, 31] on button "Close" at bounding box center [120, 24] width 27 height 27
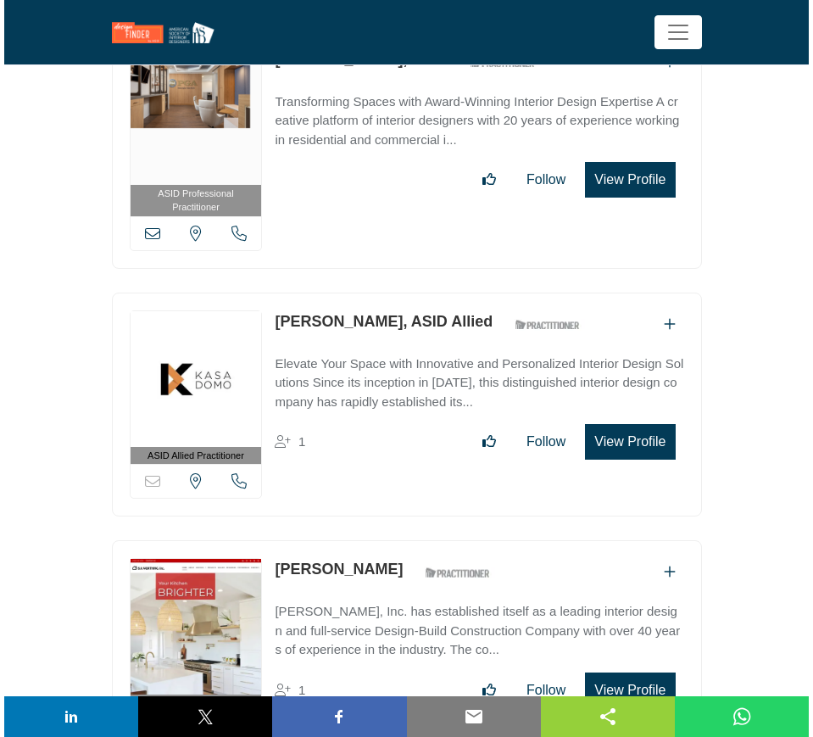
scroll to position [15583, 0]
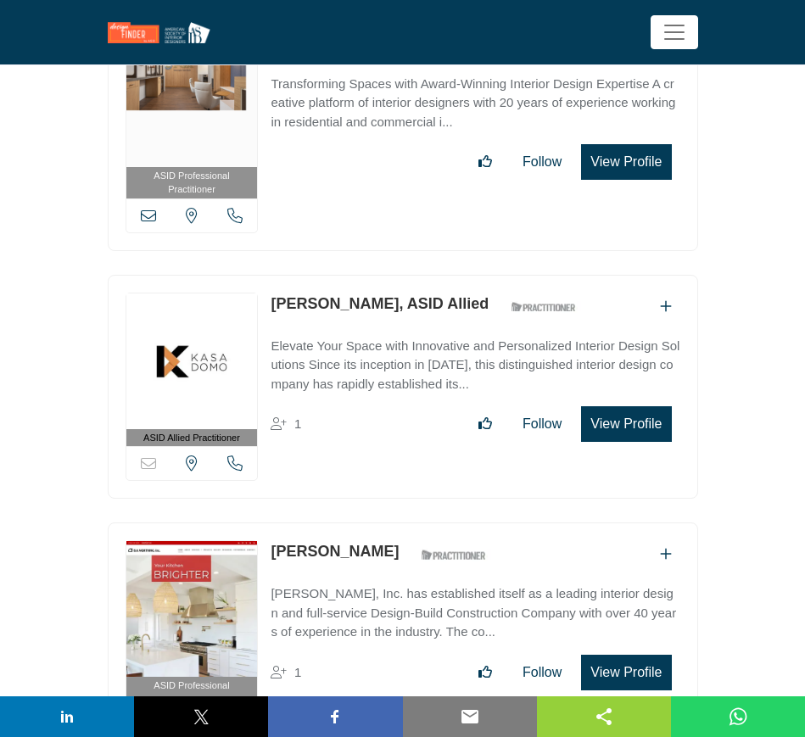
click at [647, 406] on button "View Profile" at bounding box center [626, 424] width 90 height 36
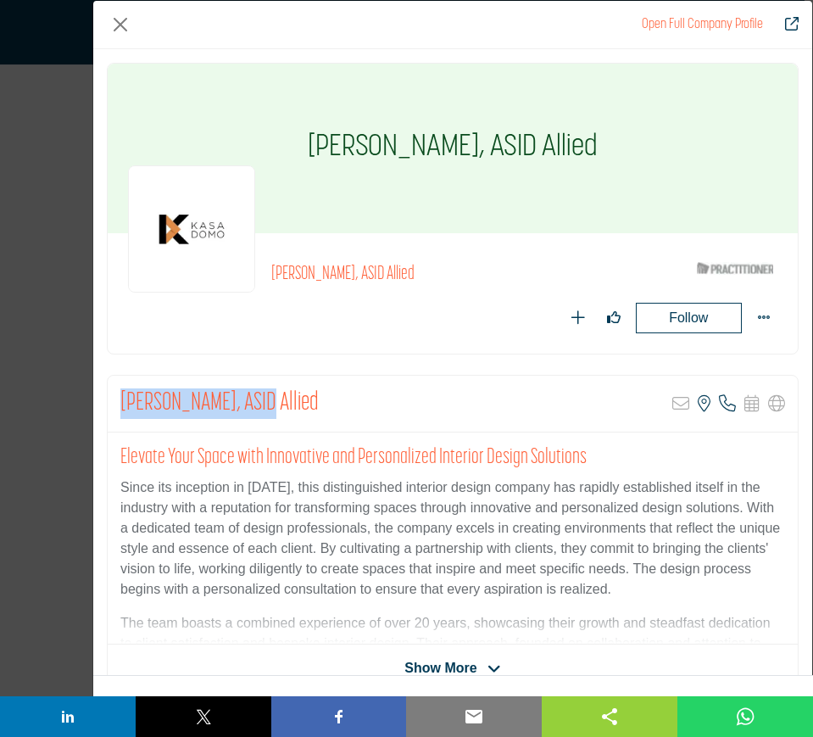
drag, startPoint x: 118, startPoint y: 397, endPoint x: 254, endPoint y: 394, distance: 136.6
click at [254, 394] on div "[PERSON_NAME], ASID Allied Sorry, but this listing is on a subscription plan wh…" at bounding box center [453, 404] width 690 height 57
copy h2 "[PERSON_NAME],"
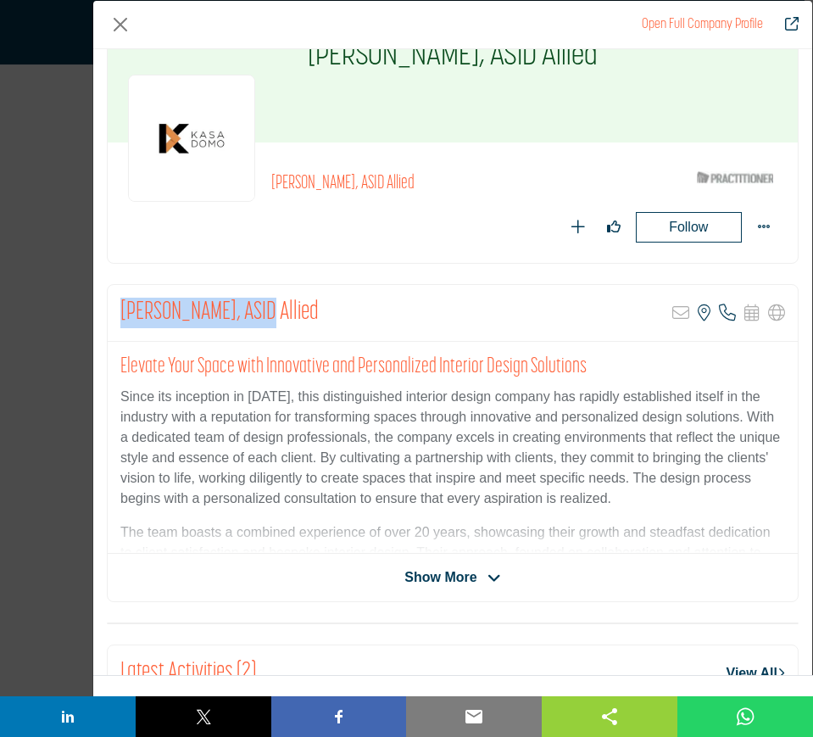
scroll to position [0, 0]
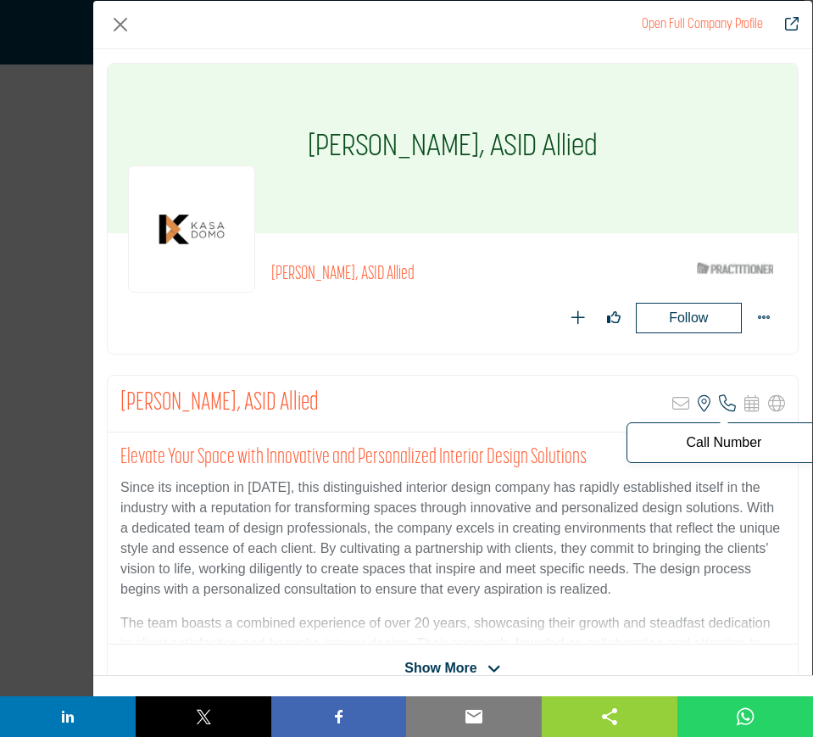
click at [722, 404] on icon "Company Data Modal" at bounding box center [727, 403] width 17 height 17
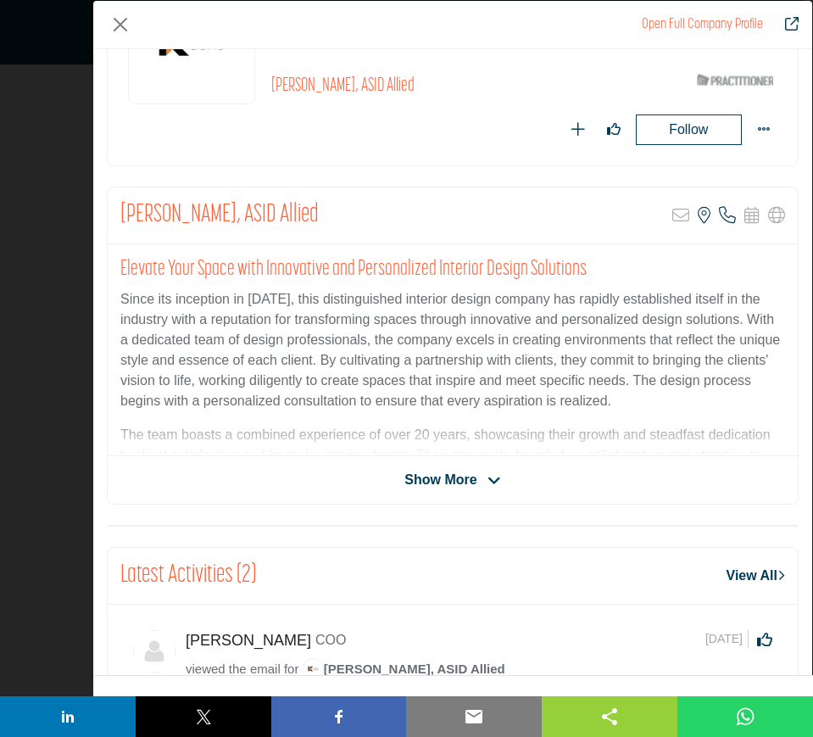
scroll to position [212, 0]
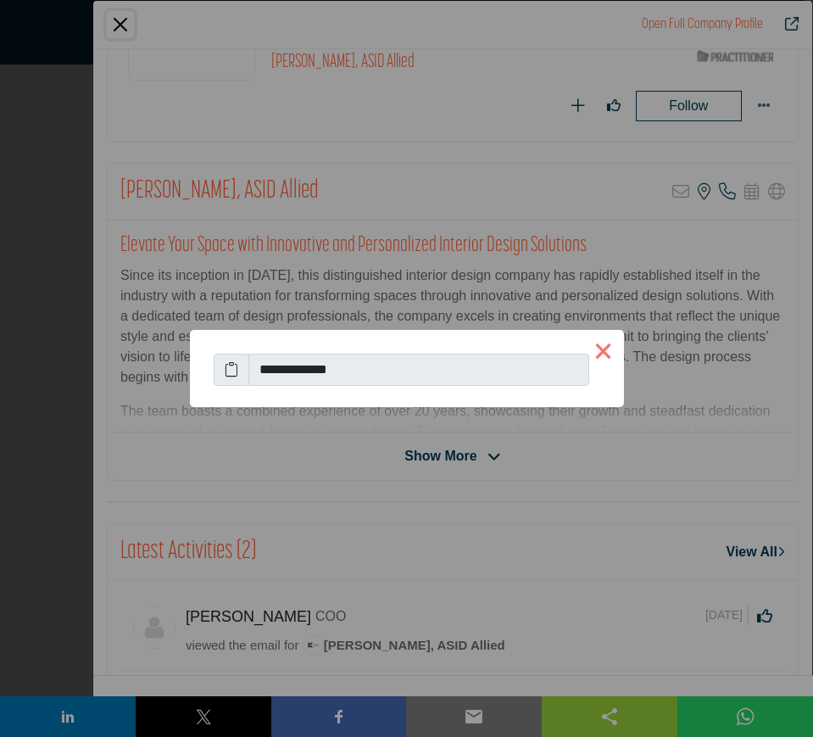
click at [609, 354] on button "×" at bounding box center [603, 350] width 41 height 41
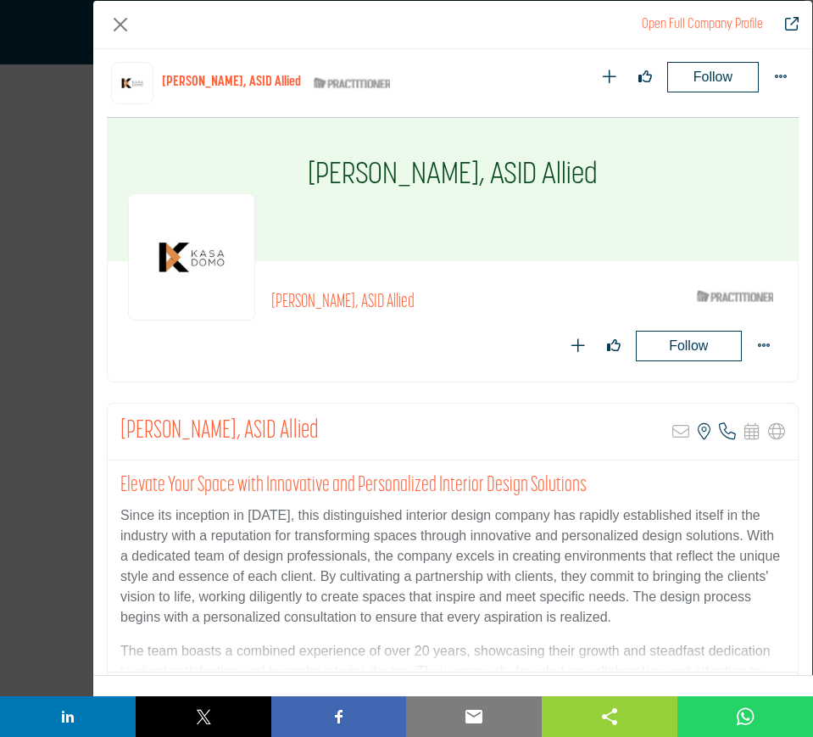
scroll to position [0, 0]
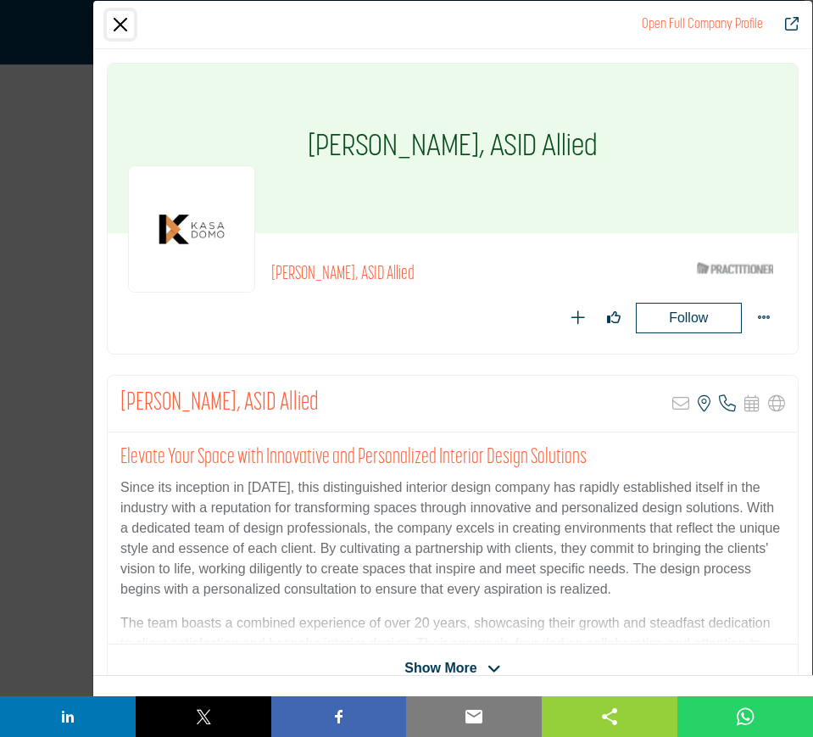
click at [118, 21] on button "Close" at bounding box center [120, 24] width 27 height 27
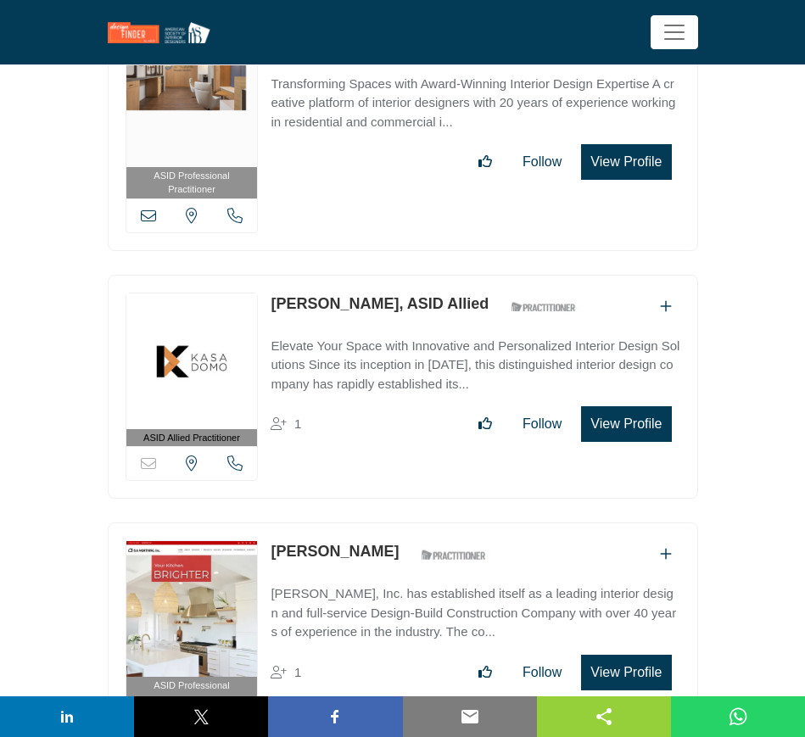
drag, startPoint x: 626, startPoint y: 616, endPoint x: 622, endPoint y: 596, distance: 20.0
click at [627, 655] on button "View Profile" at bounding box center [626, 673] width 90 height 36
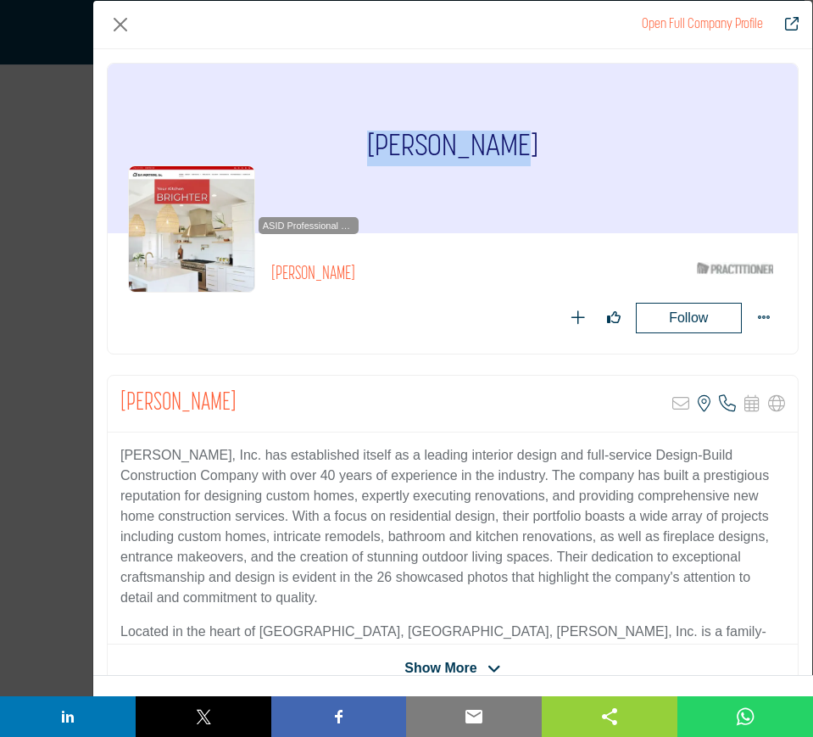
drag, startPoint x: 533, startPoint y: 150, endPoint x: 347, endPoint y: 147, distance: 185.8
click at [347, 147] on div "[PERSON_NAME]" at bounding box center [453, 149] width 690 height 170
copy h1 "[PERSON_NAME]"
drag, startPoint x: 204, startPoint y: 457, endPoint x: 212, endPoint y: 452, distance: 9.9
click at [205, 455] on p "[PERSON_NAME], Inc. has established itself as a leading interior design and ful…" at bounding box center [452, 526] width 665 height 163
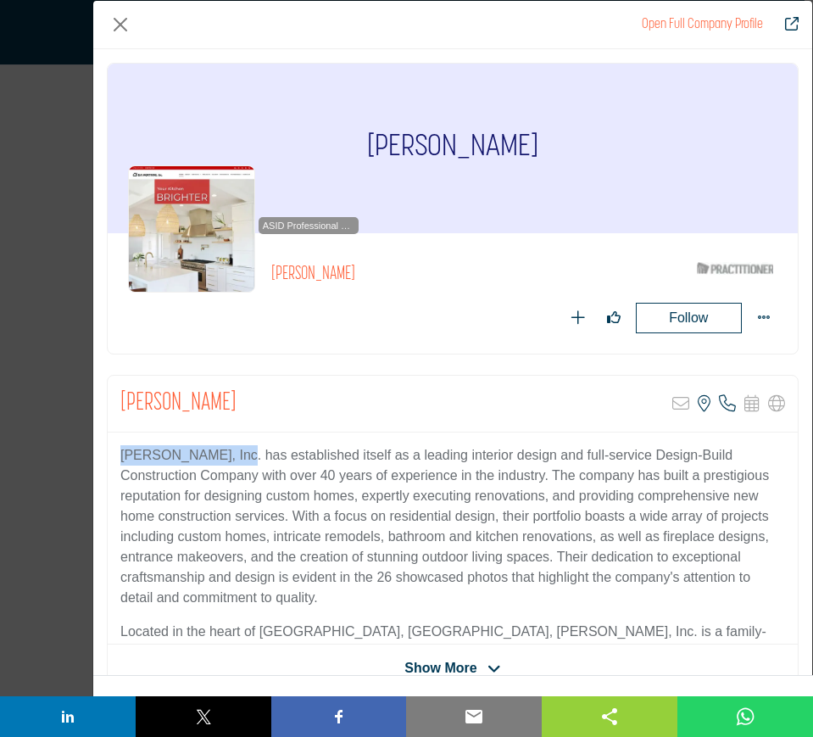
drag, startPoint x: 230, startPoint y: 453, endPoint x: 105, endPoint y: 449, distance: 124.7
copy p "[PERSON_NAME], Inc"
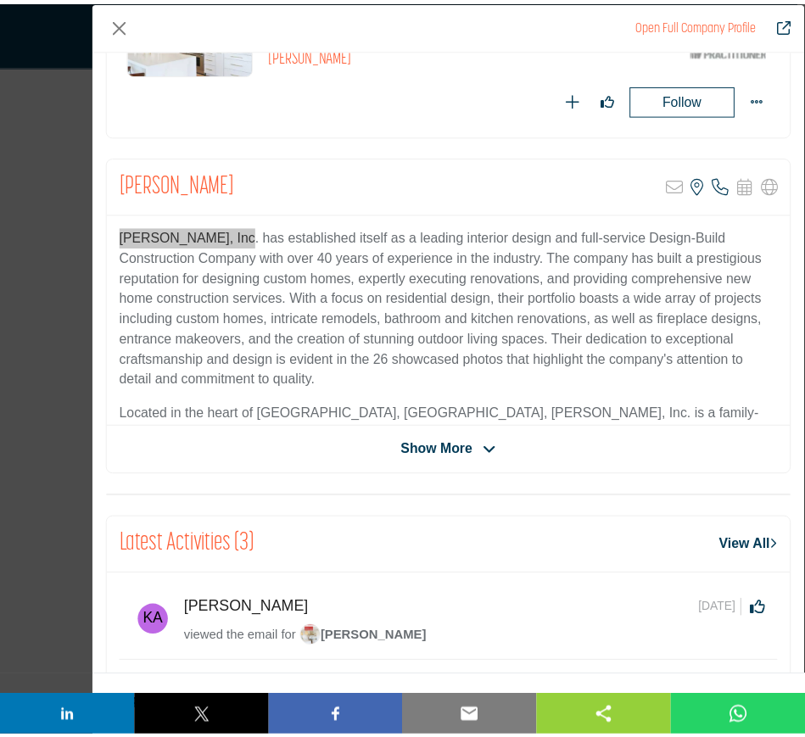
scroll to position [387, 0]
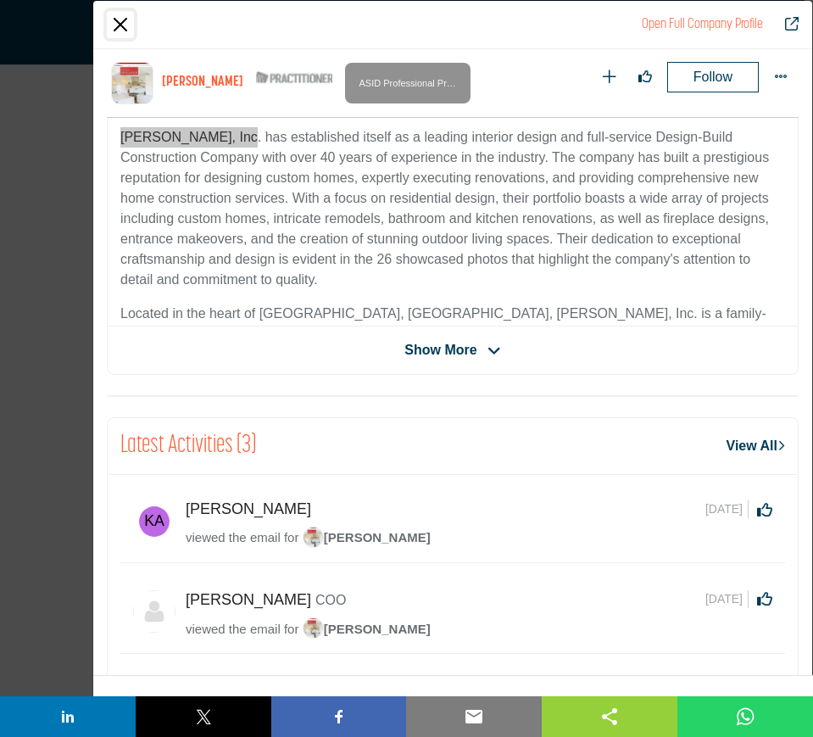
click at [111, 30] on button "Close" at bounding box center [120, 24] width 27 height 27
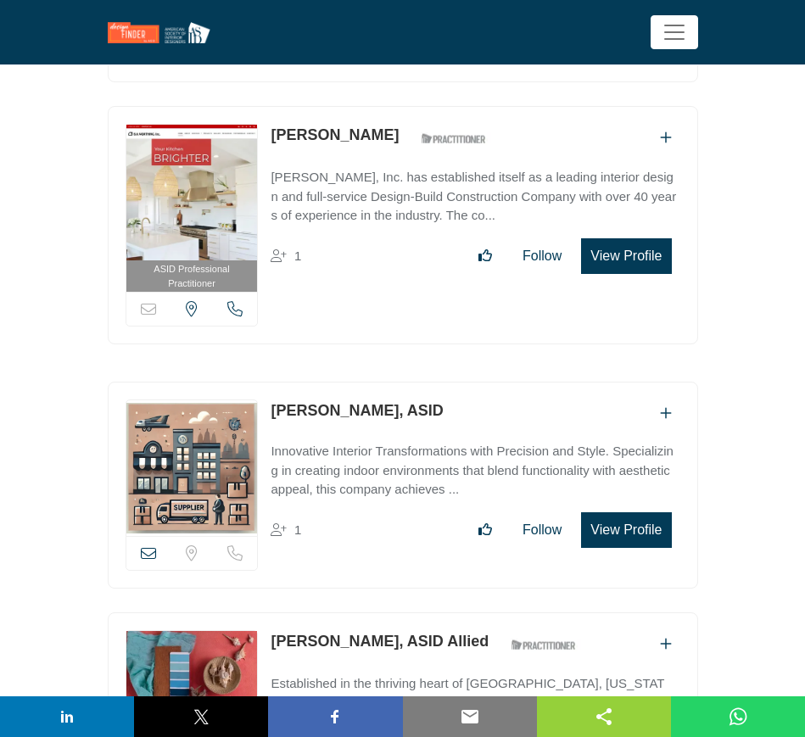
scroll to position [16007, 0]
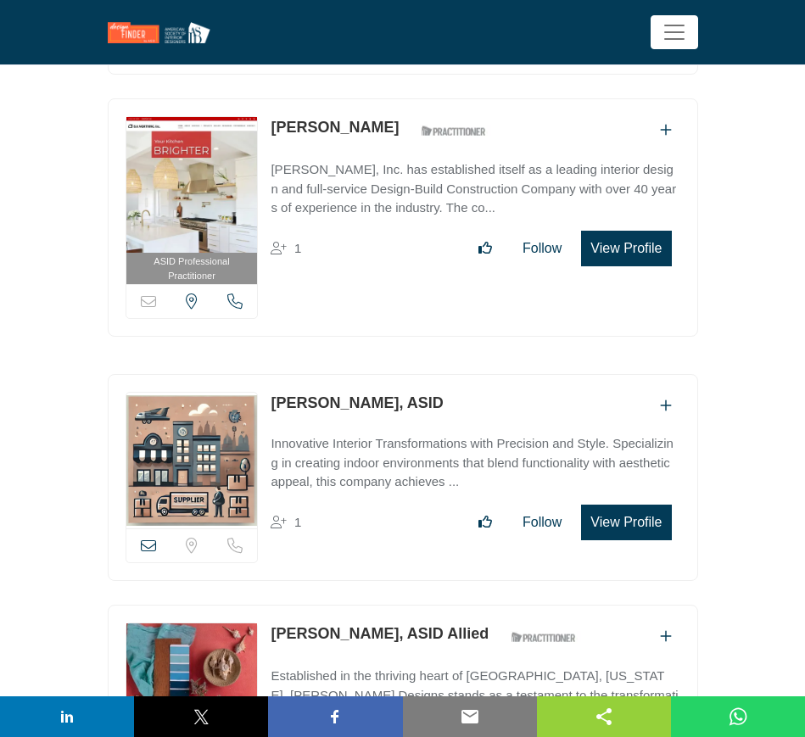
click at [628, 505] on button "View Profile" at bounding box center [626, 523] width 90 height 36
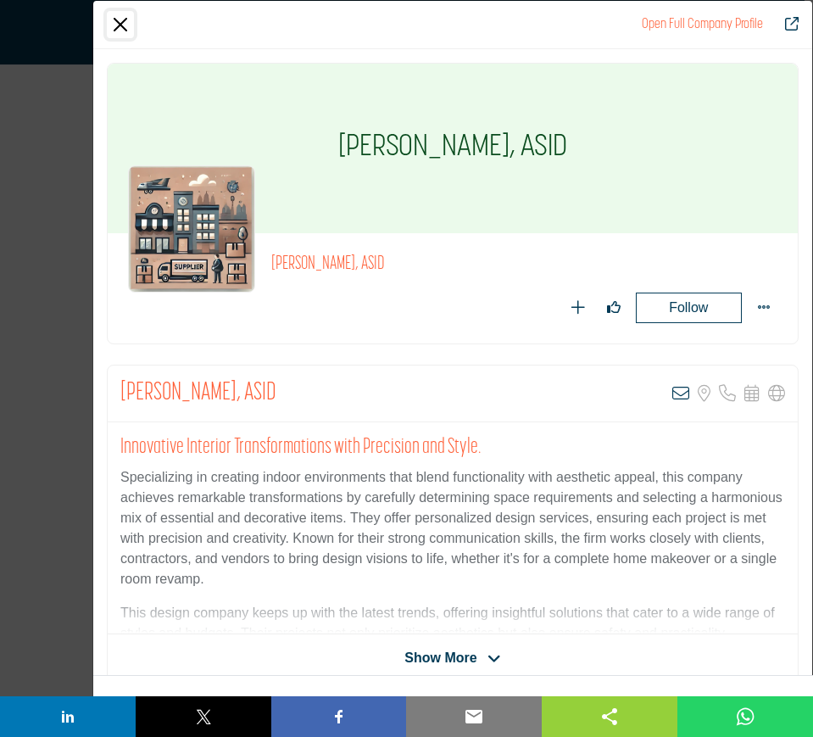
click at [125, 31] on button "Close" at bounding box center [120, 24] width 27 height 27
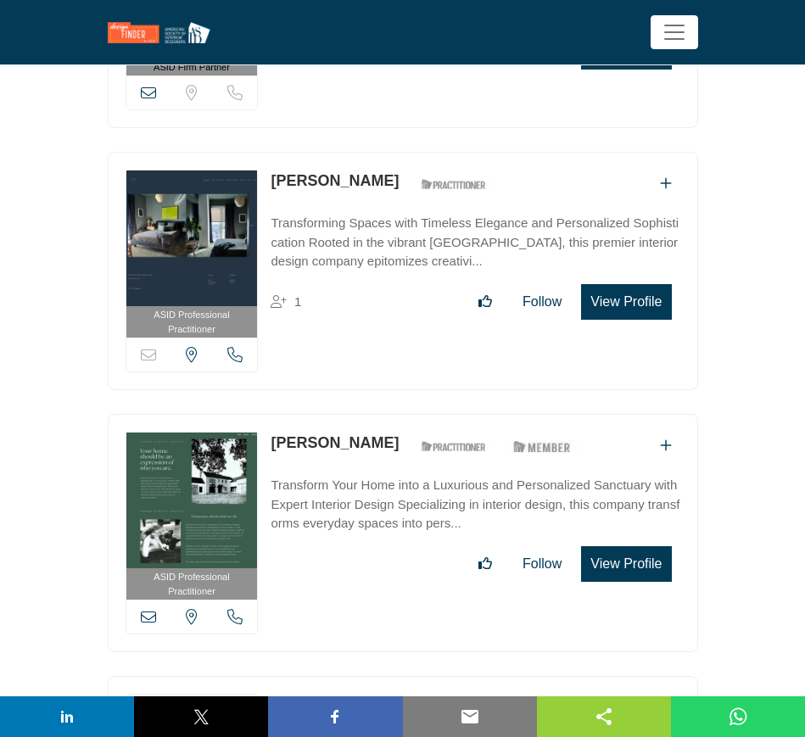
scroll to position [19081, 0]
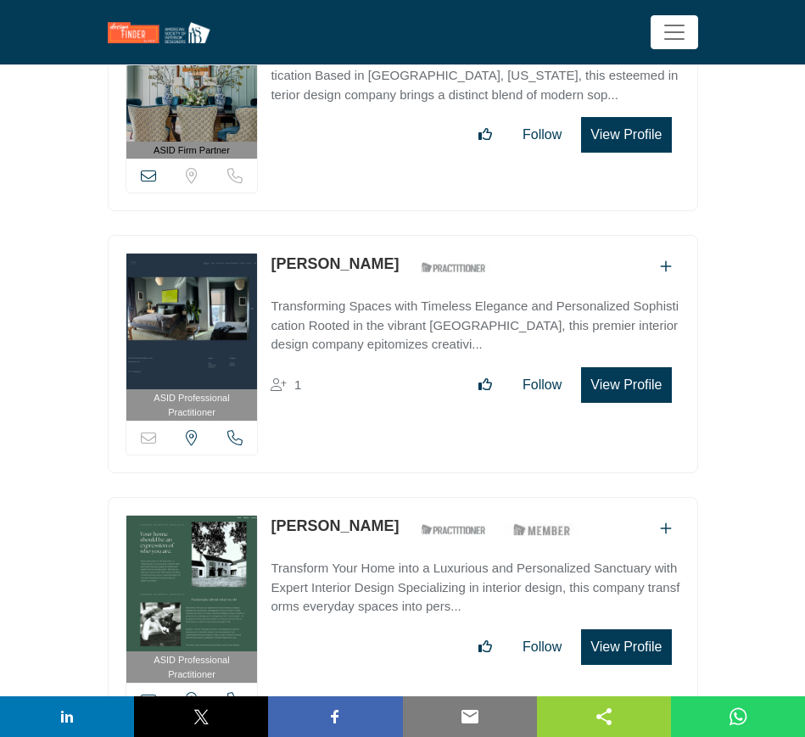
click at [621, 367] on button "View Profile" at bounding box center [626, 385] width 90 height 36
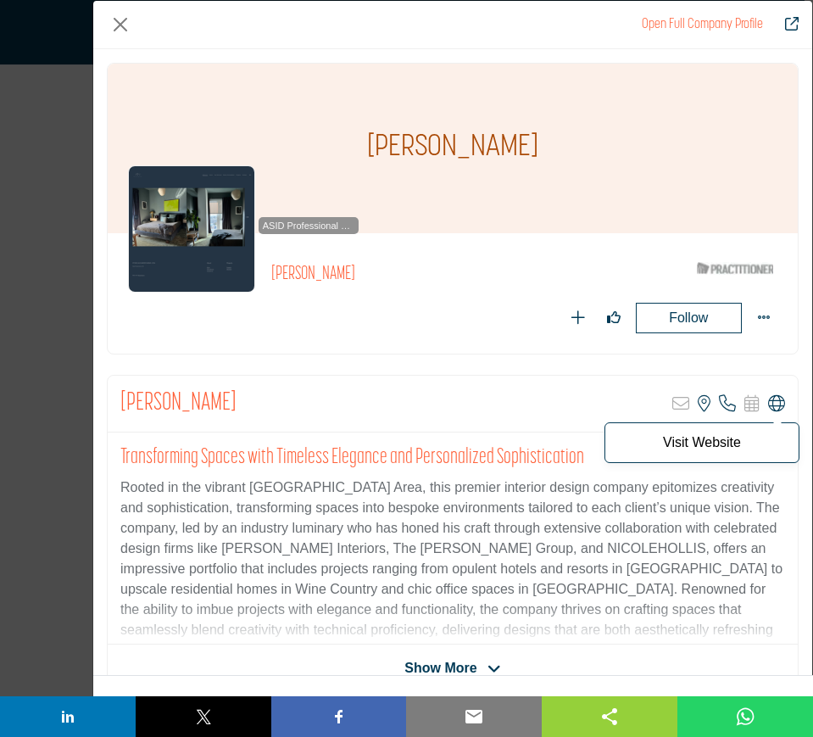
click at [773, 400] on icon "Company Data Modal" at bounding box center [776, 403] width 17 height 17
drag, startPoint x: 122, startPoint y: 22, endPoint x: 122, endPoint y: 38, distance: 16.1
click at [122, 22] on button "Close" at bounding box center [120, 24] width 27 height 27
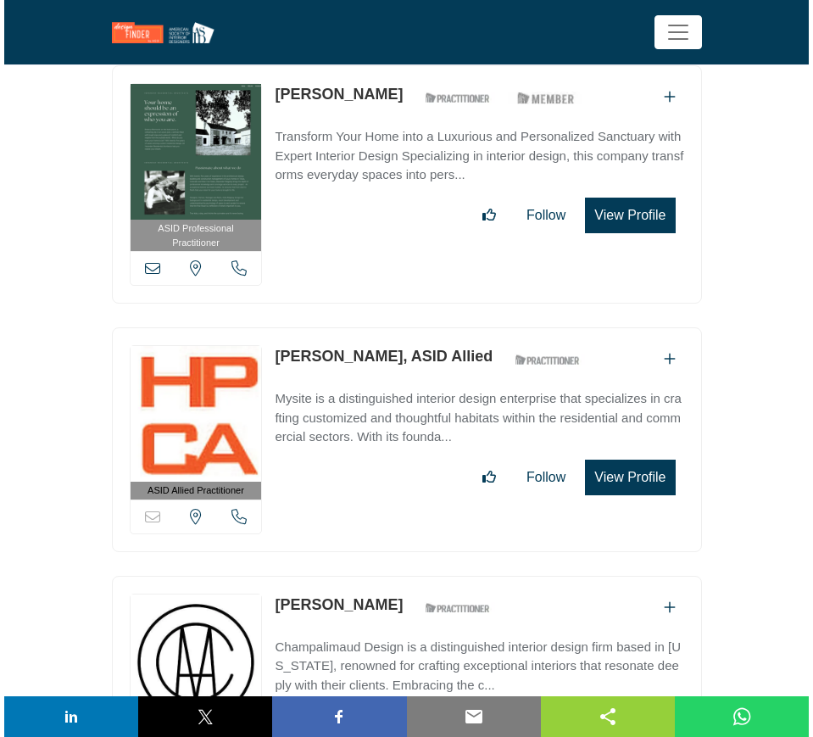
scroll to position [19505, 0]
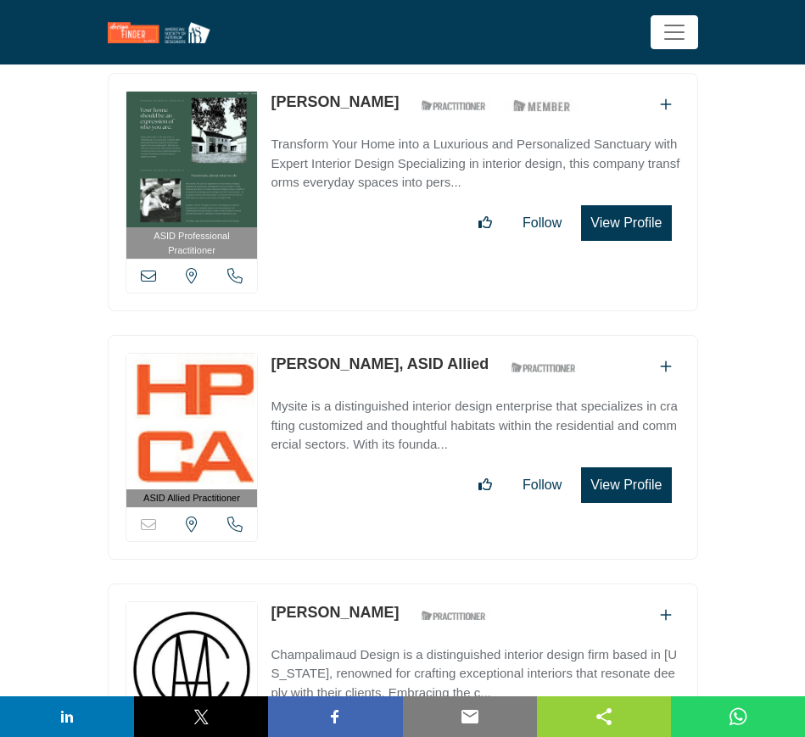
click at [628, 467] on button "View Profile" at bounding box center [626, 485] width 90 height 36
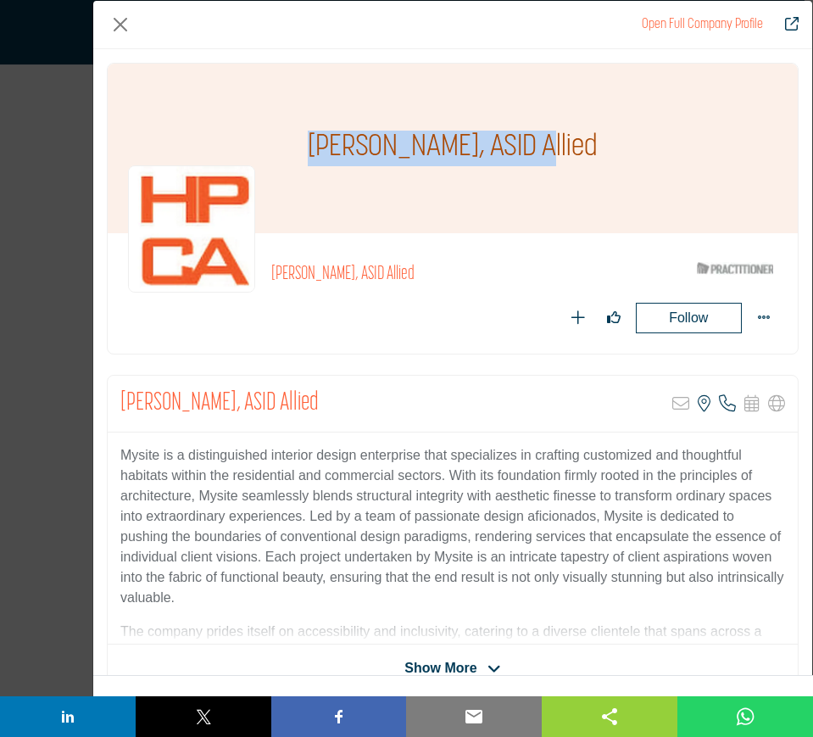
drag, startPoint x: 271, startPoint y: 146, endPoint x: 504, endPoint y: 149, distance: 232.4
click at [504, 149] on div "[PERSON_NAME], ASID Allied" at bounding box center [453, 149] width 690 height 170
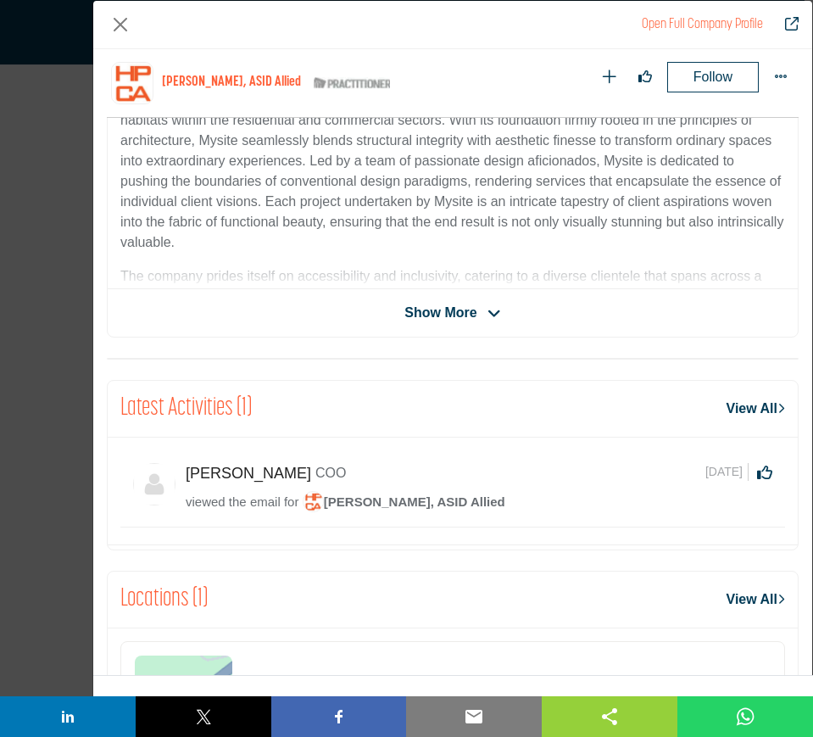
scroll to position [493, 0]
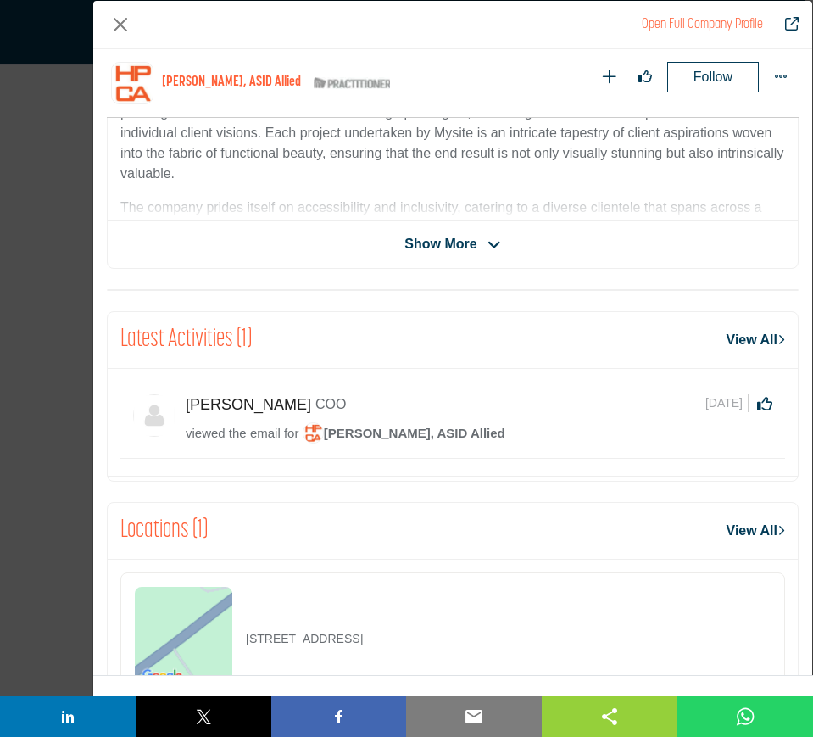
click at [447, 432] on span "[PERSON_NAME], ASID Allied" at bounding box center [404, 433] width 203 height 14
